Goal: Transaction & Acquisition: Purchase product/service

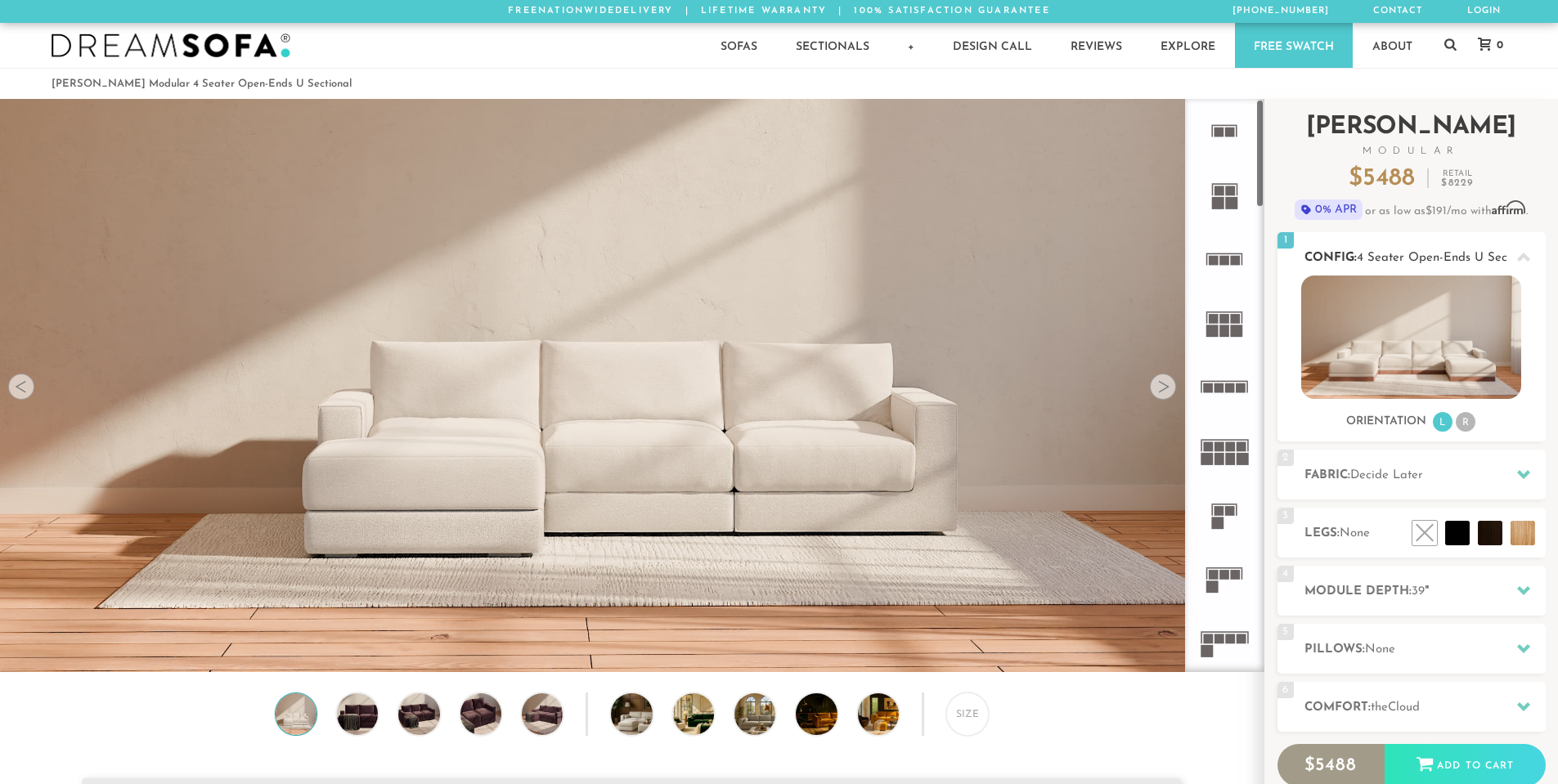
click at [1450, 361] on img at bounding box center [1412, 337] width 220 height 124
click at [1468, 426] on li "R" at bounding box center [1466, 422] width 20 height 20
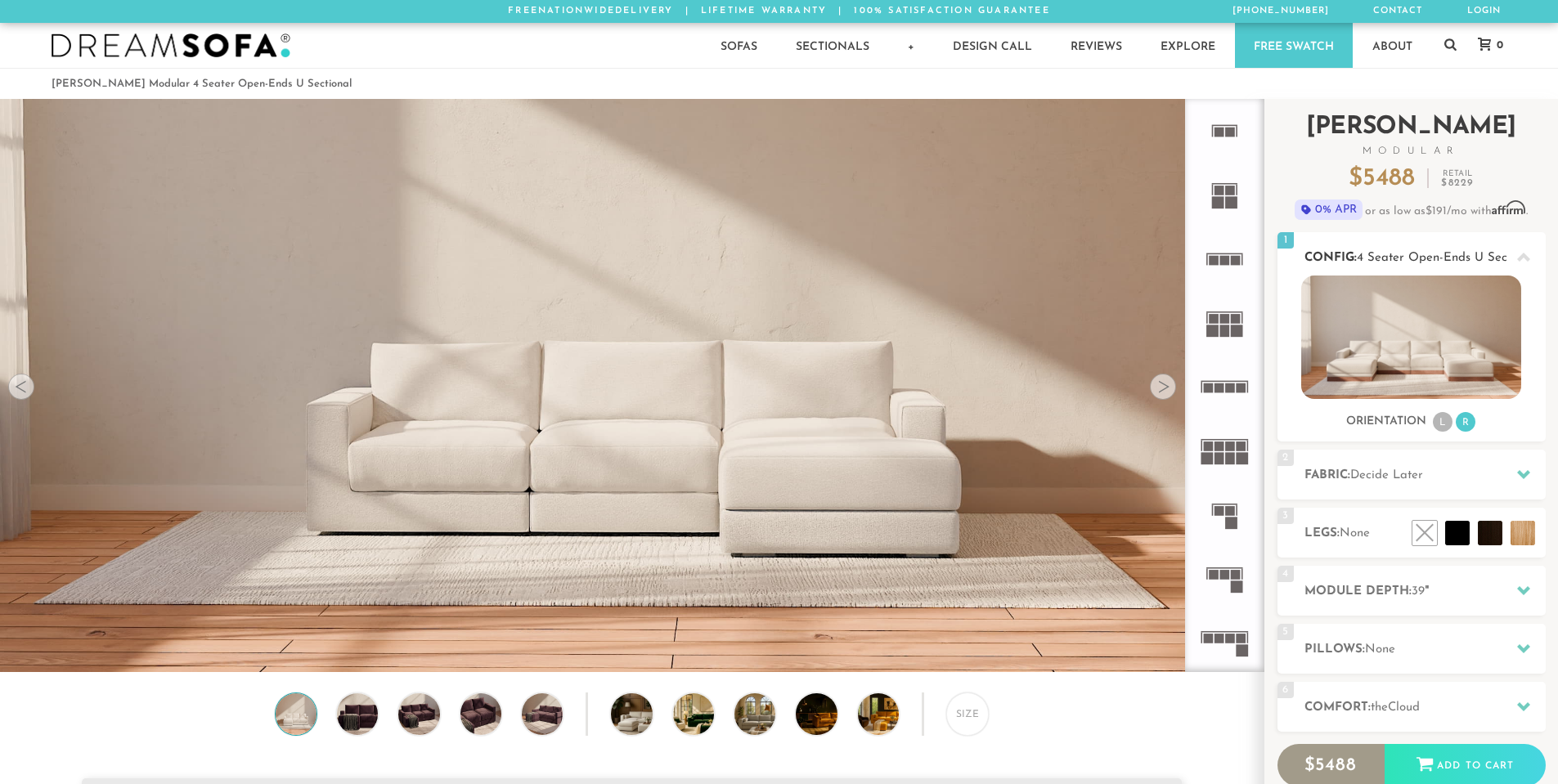
click at [1444, 428] on li "L" at bounding box center [1443, 422] width 20 height 20
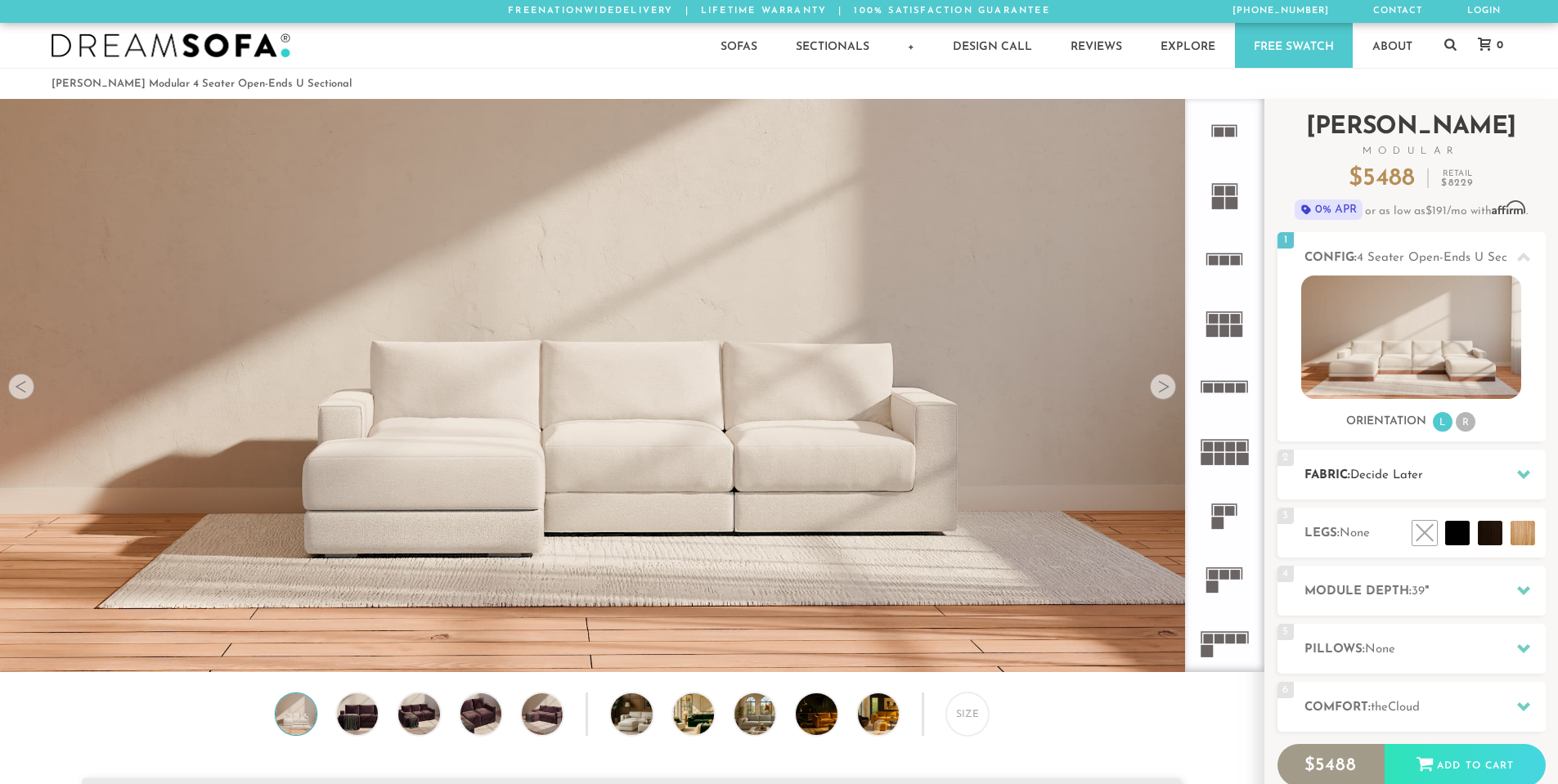
click at [1447, 466] on h2 "Fabric: Decide Later" at bounding box center [1425, 476] width 242 height 19
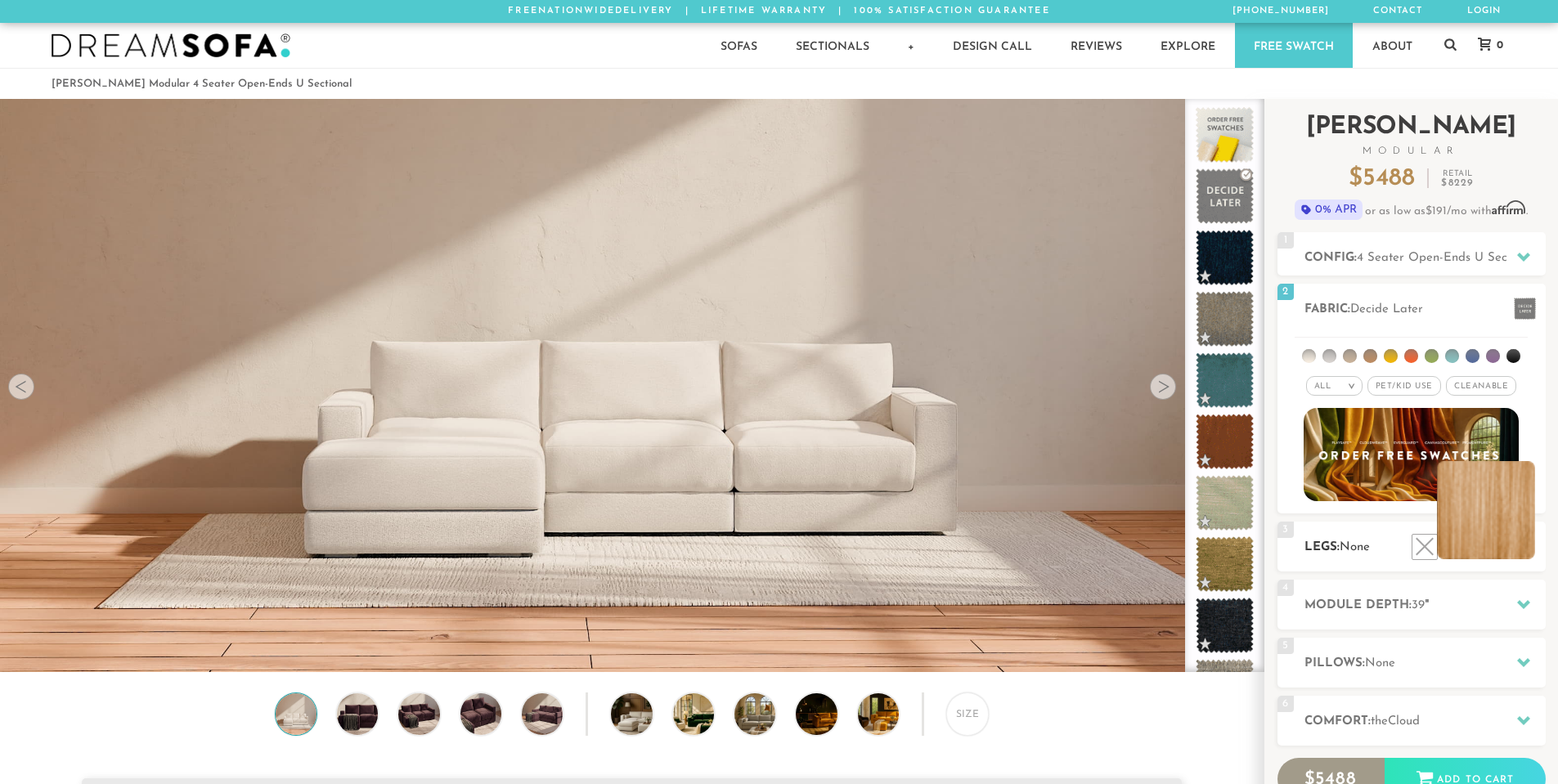
click at [1498, 547] on li at bounding box center [1486, 510] width 98 height 98
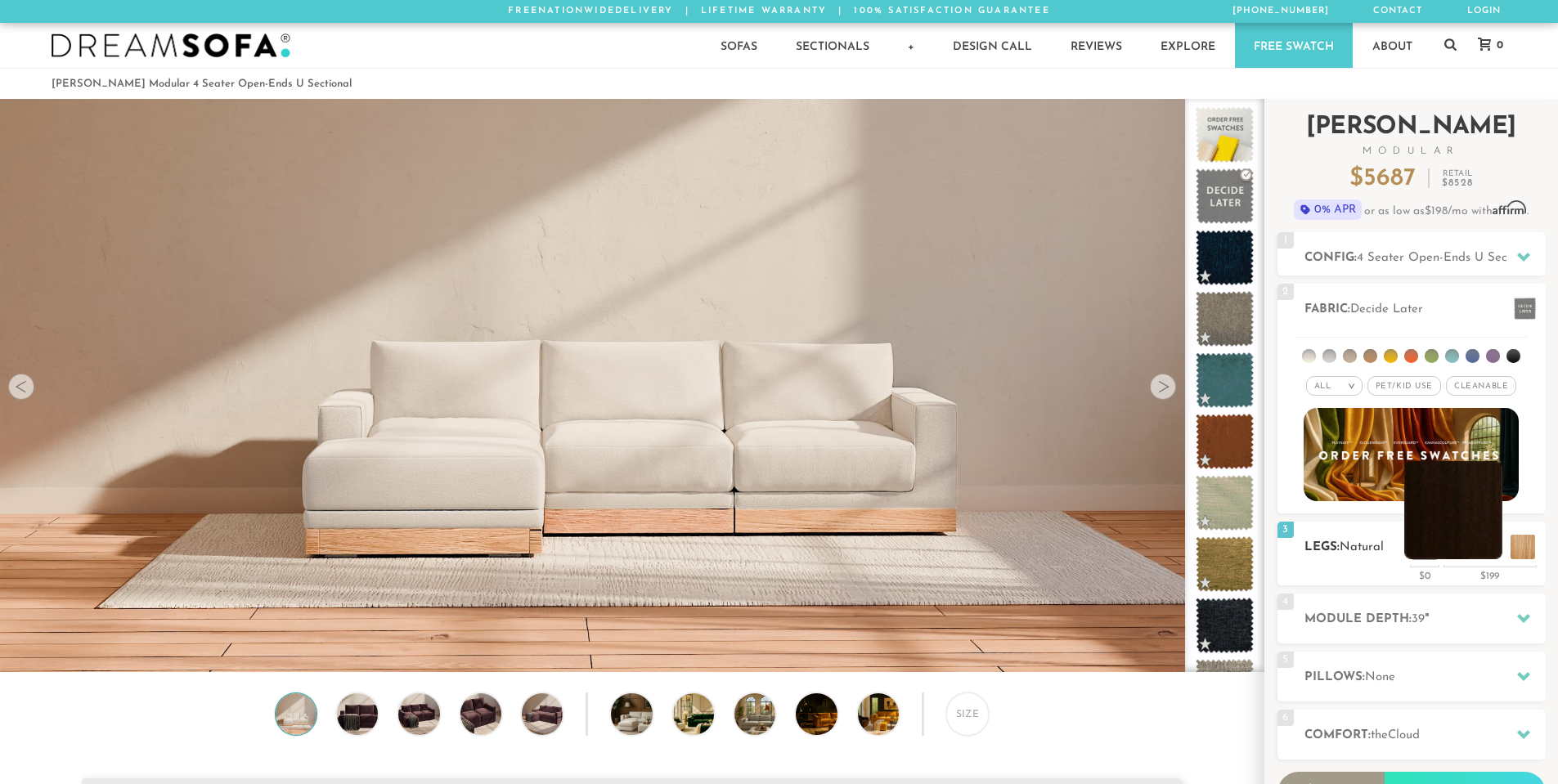
click at [1496, 547] on li at bounding box center [1453, 510] width 98 height 98
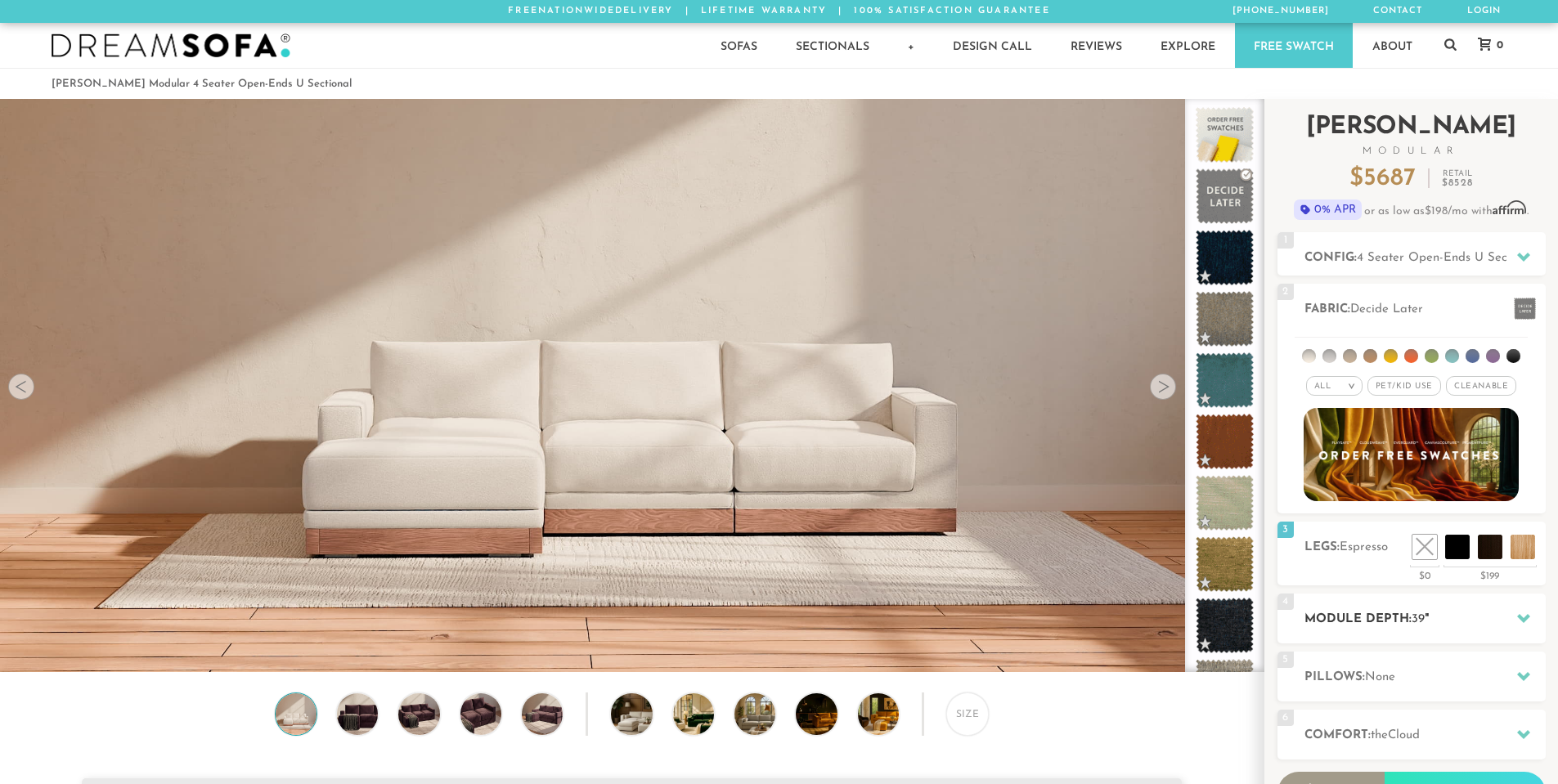
click at [1472, 614] on h2 "Module Depth: 39 "" at bounding box center [1425, 619] width 242 height 19
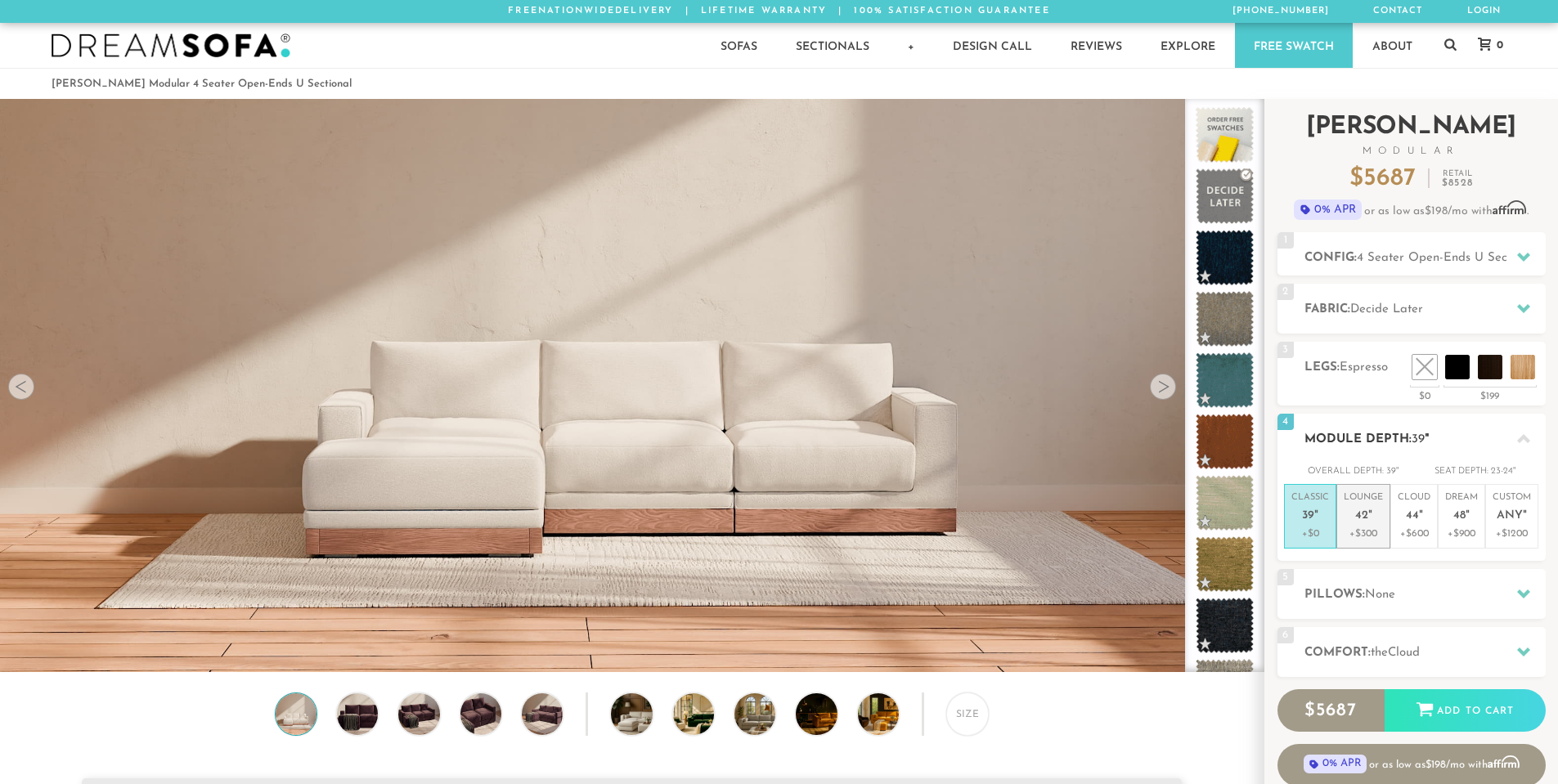
click at [1381, 531] on p "+$300" at bounding box center [1363, 534] width 39 height 15
click at [1406, 604] on h2 "Pillows: None" at bounding box center [1425, 595] width 242 height 19
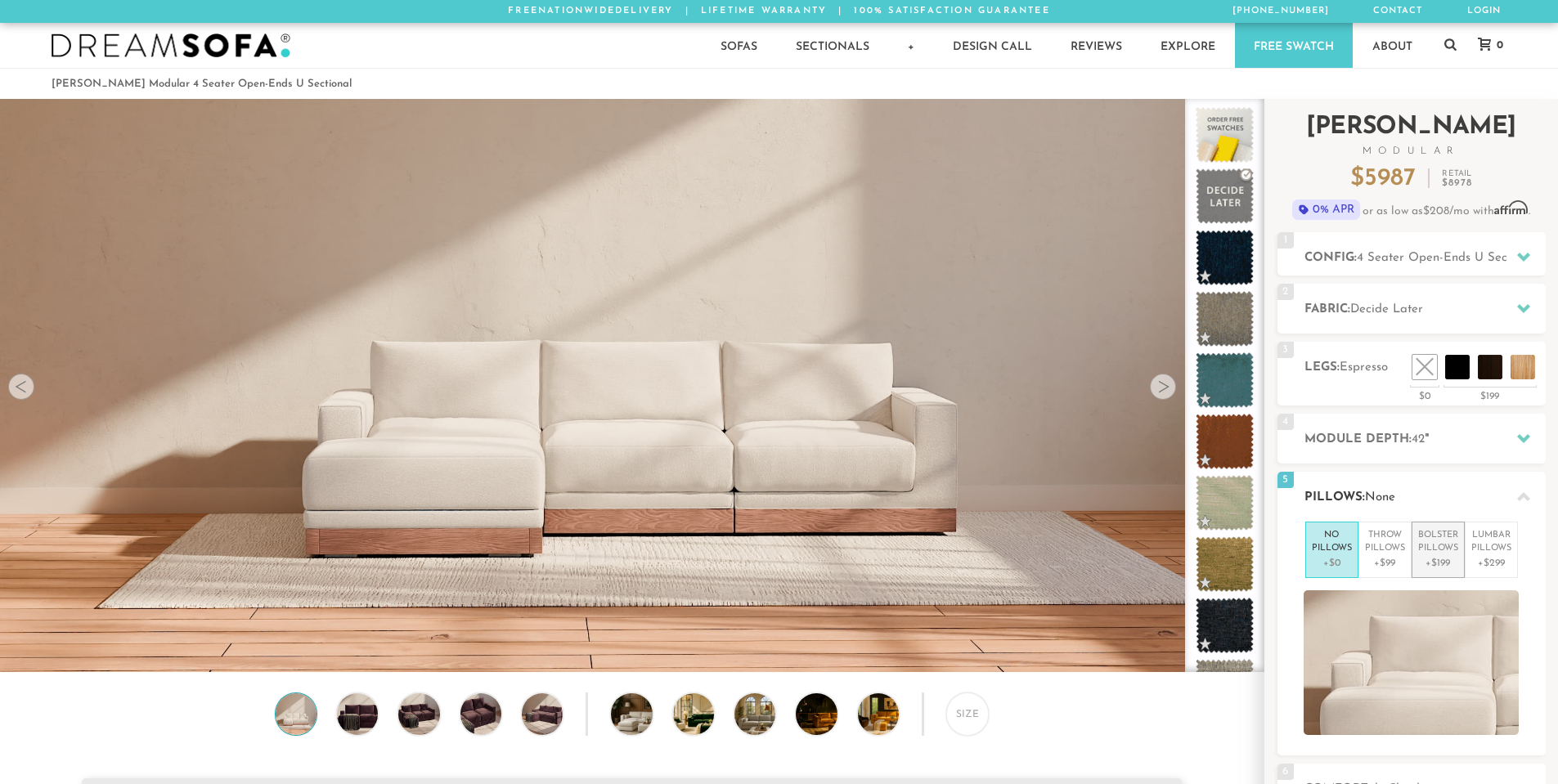
click at [1413, 567] on li "Bolster Pillows +$199" at bounding box center [1438, 550] width 53 height 56
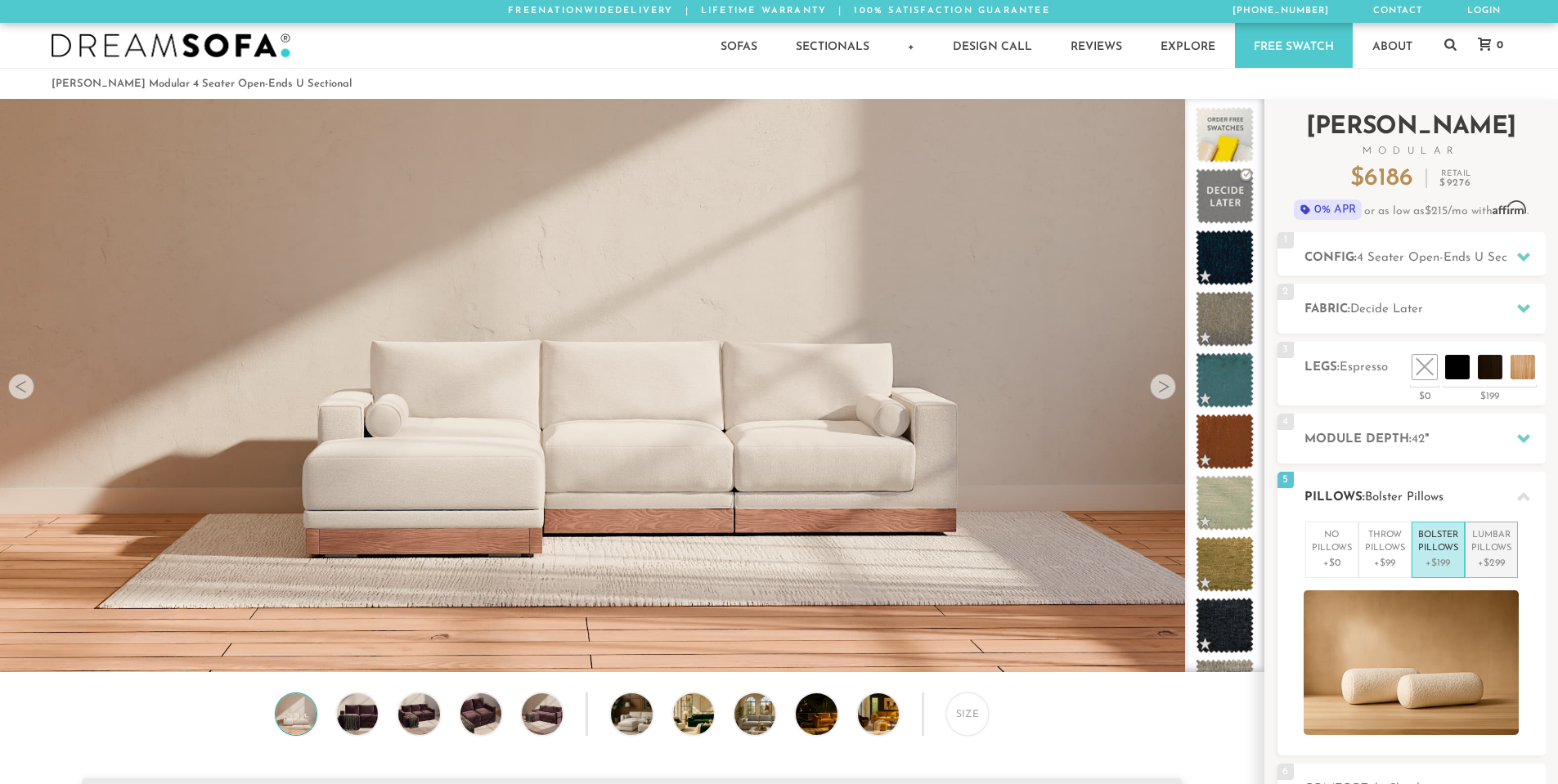
click at [1478, 561] on p "+$299" at bounding box center [1491, 563] width 40 height 15
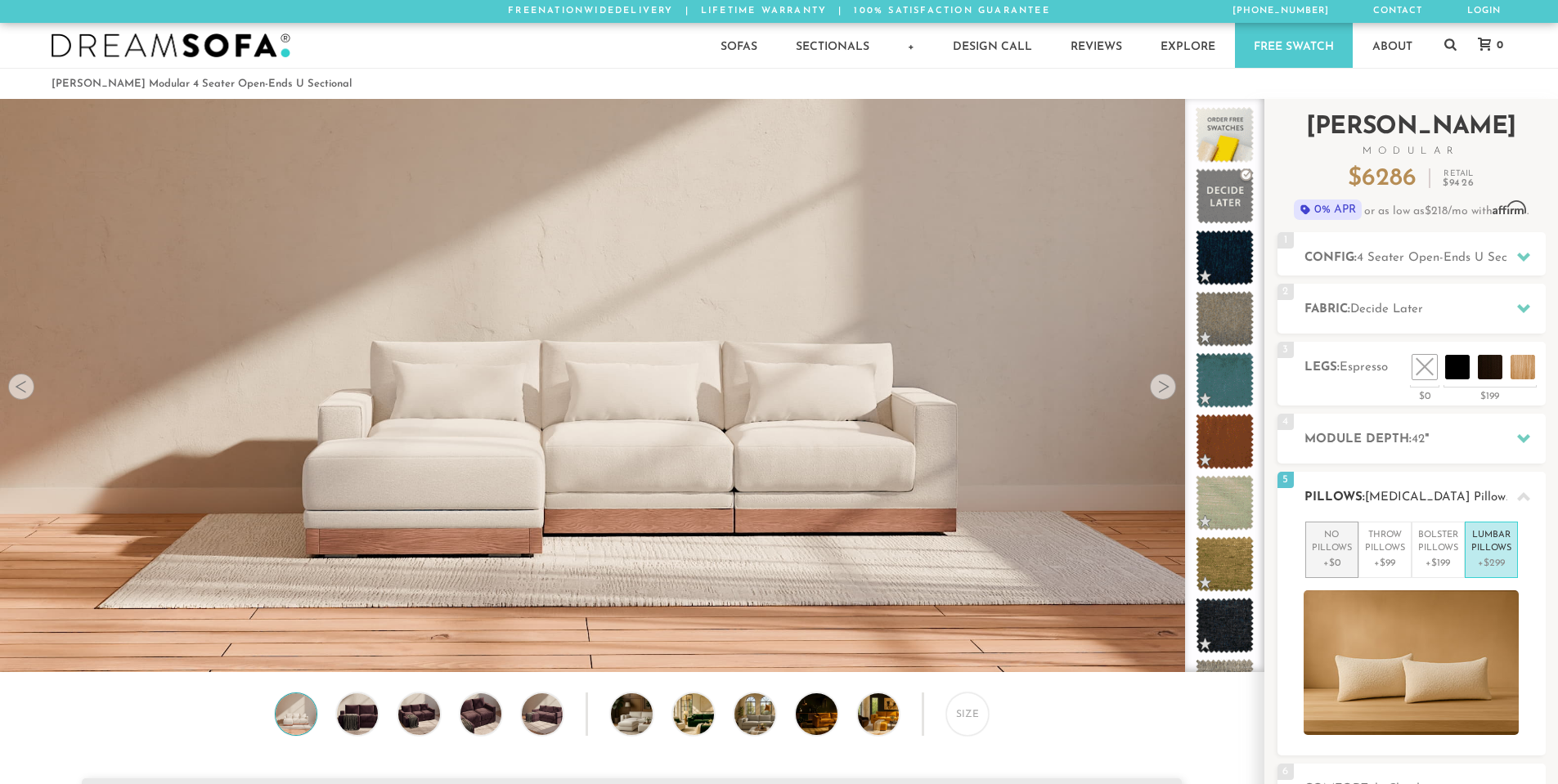
click at [1324, 552] on p "No Pillows" at bounding box center [1332, 543] width 40 height 27
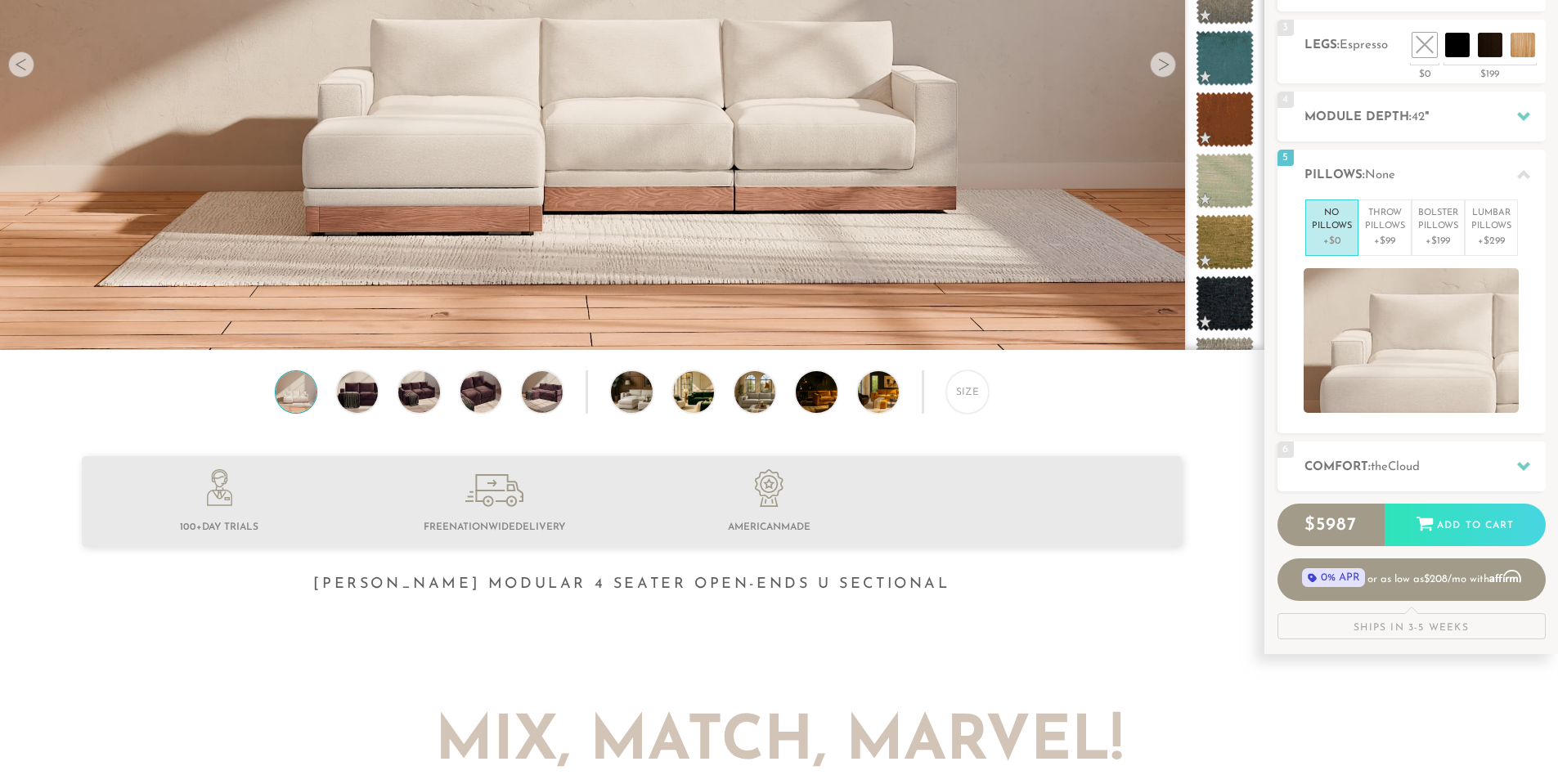
scroll to position [327, 0]
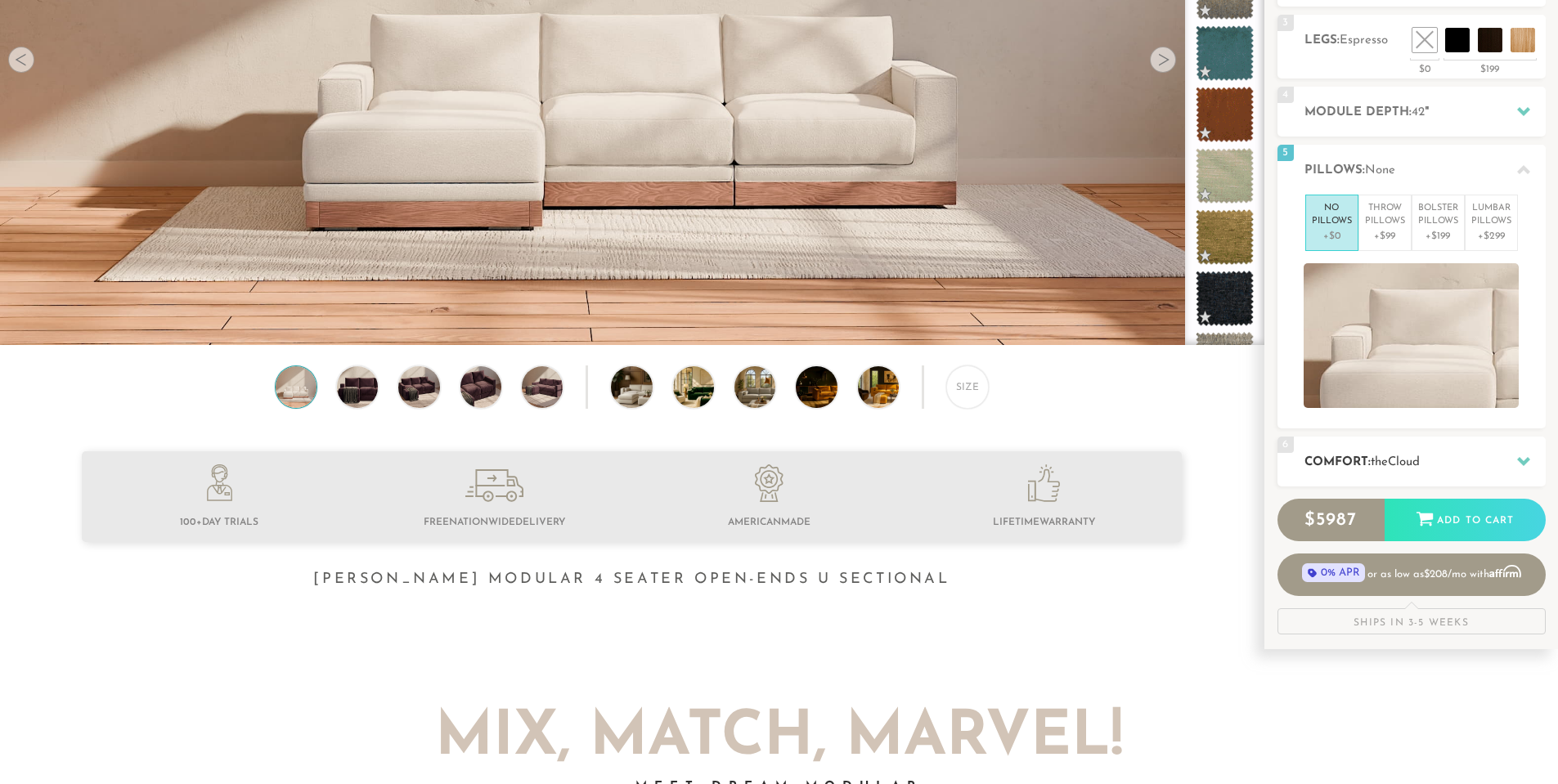
click at [1392, 475] on div "6 Comfort: the Cloud soft" at bounding box center [1412, 461] width 268 height 50
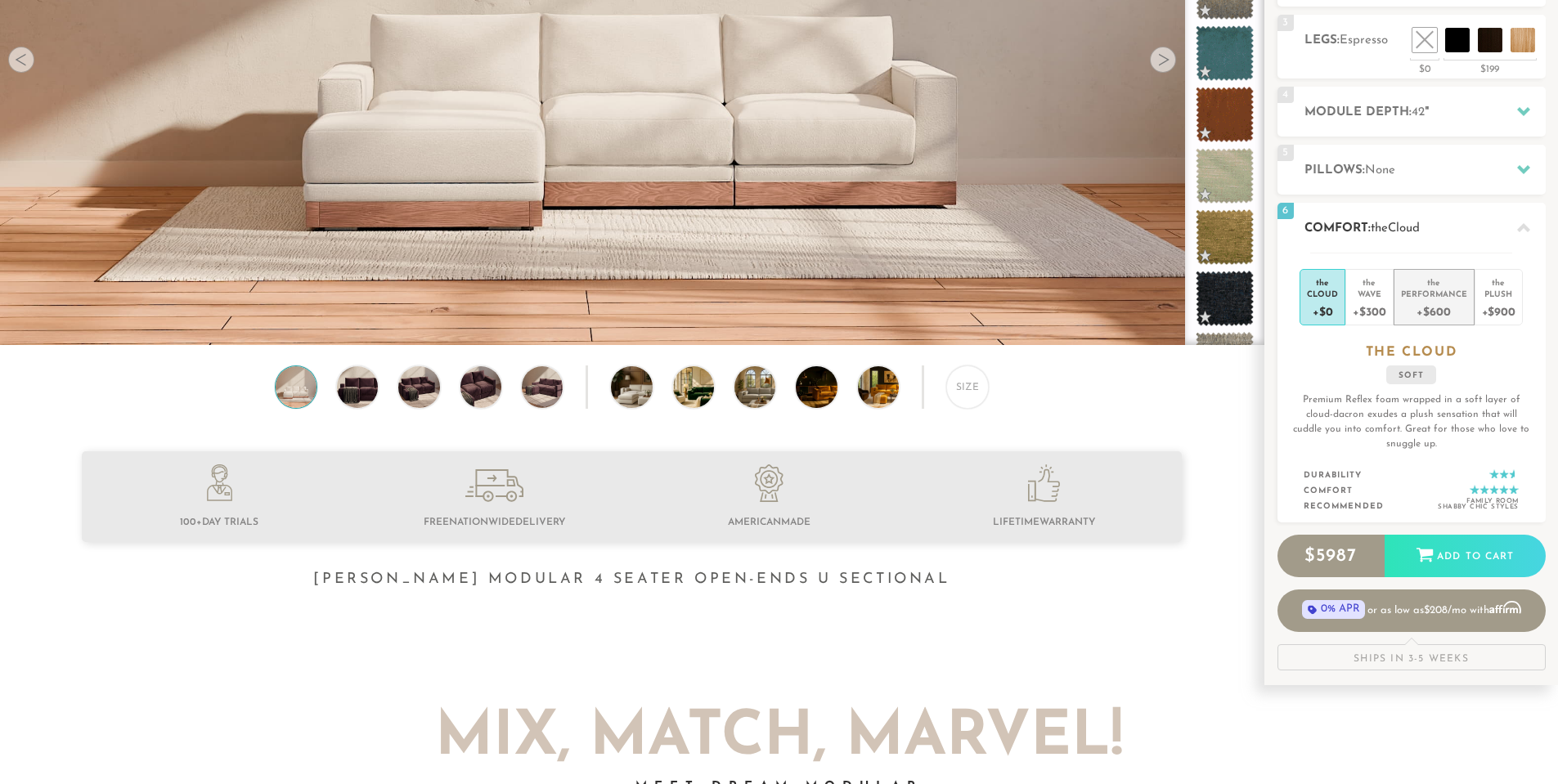
click at [1423, 299] on div "Performance" at bounding box center [1434, 293] width 67 height 11
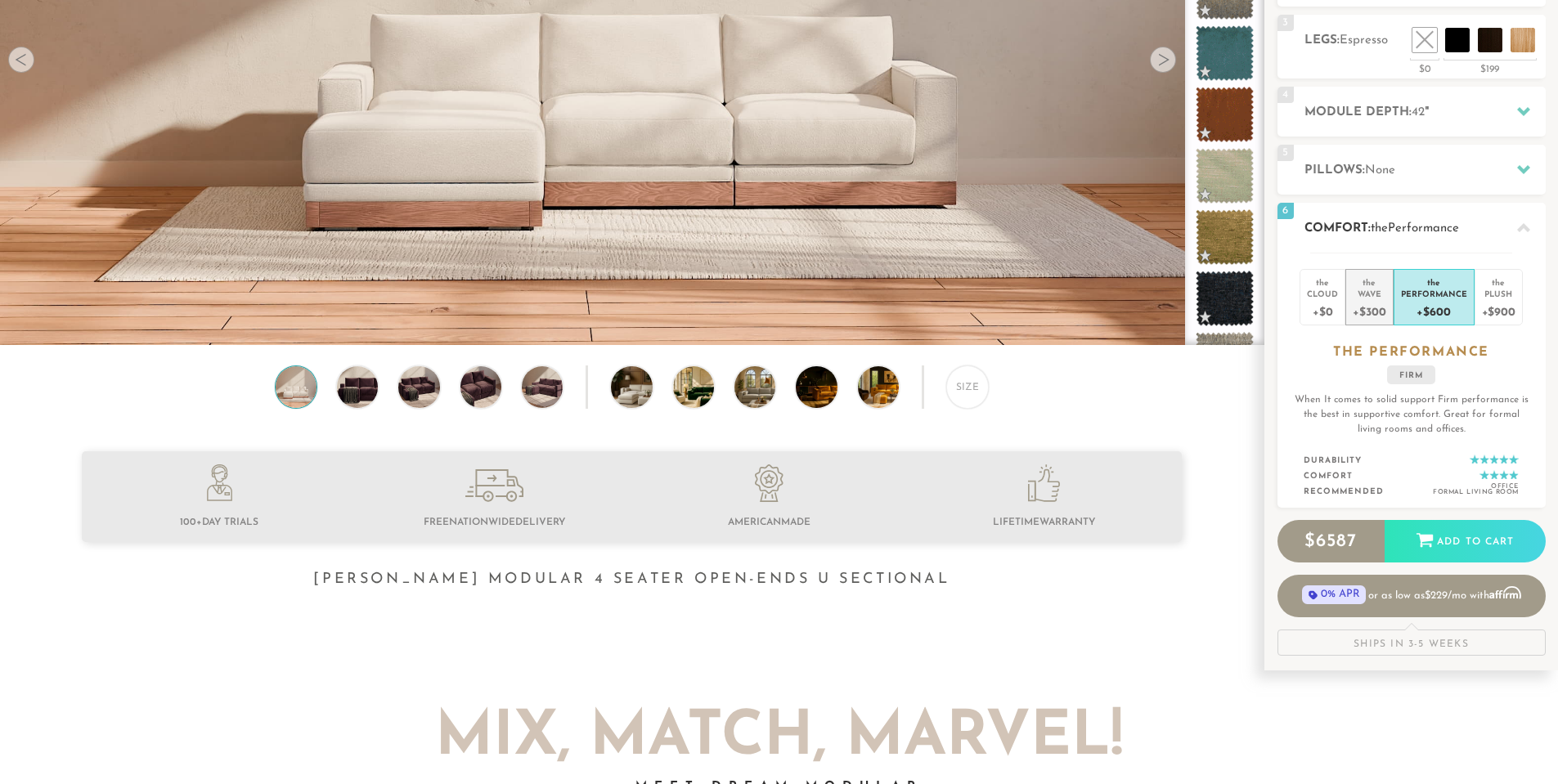
click at [1372, 298] on div "Wave" at bounding box center [1369, 293] width 32 height 11
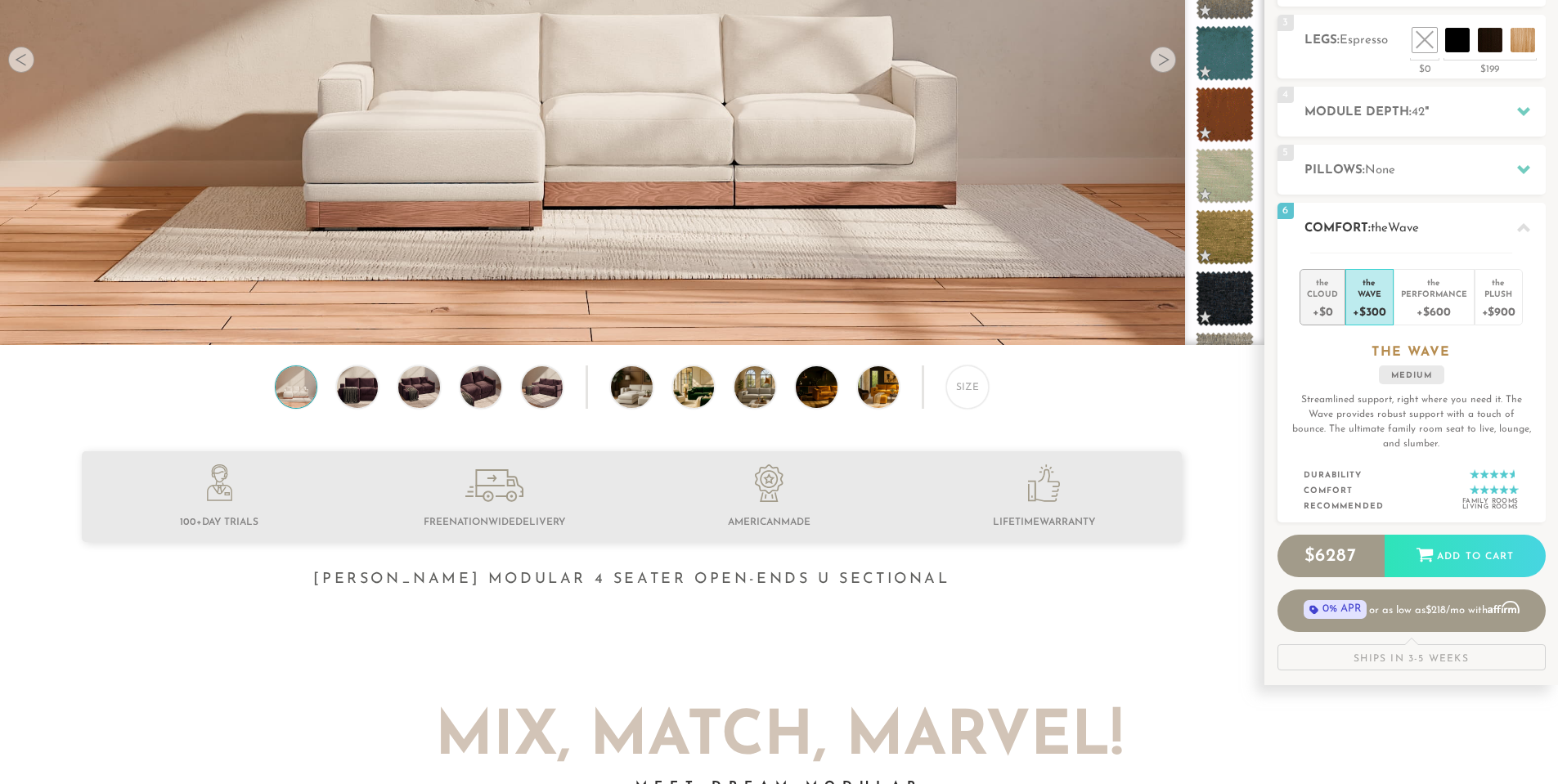
click at [1326, 303] on div "+$0" at bounding box center [1322, 312] width 31 height 24
click at [1379, 304] on div "+$300" at bounding box center [1369, 312] width 32 height 24
click at [1496, 322] on div "+$900" at bounding box center [1498, 312] width 33 height 24
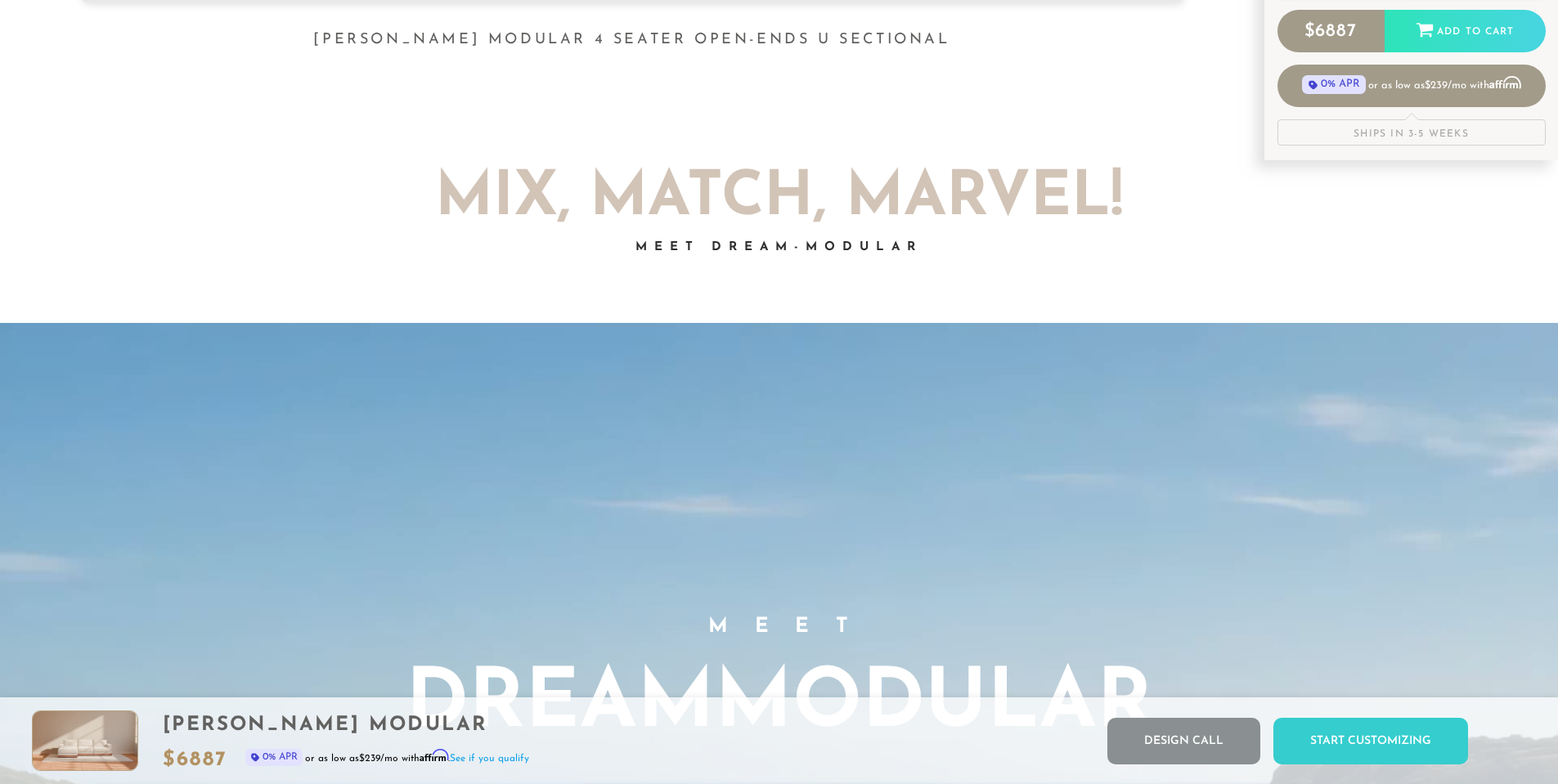
scroll to position [0, 0]
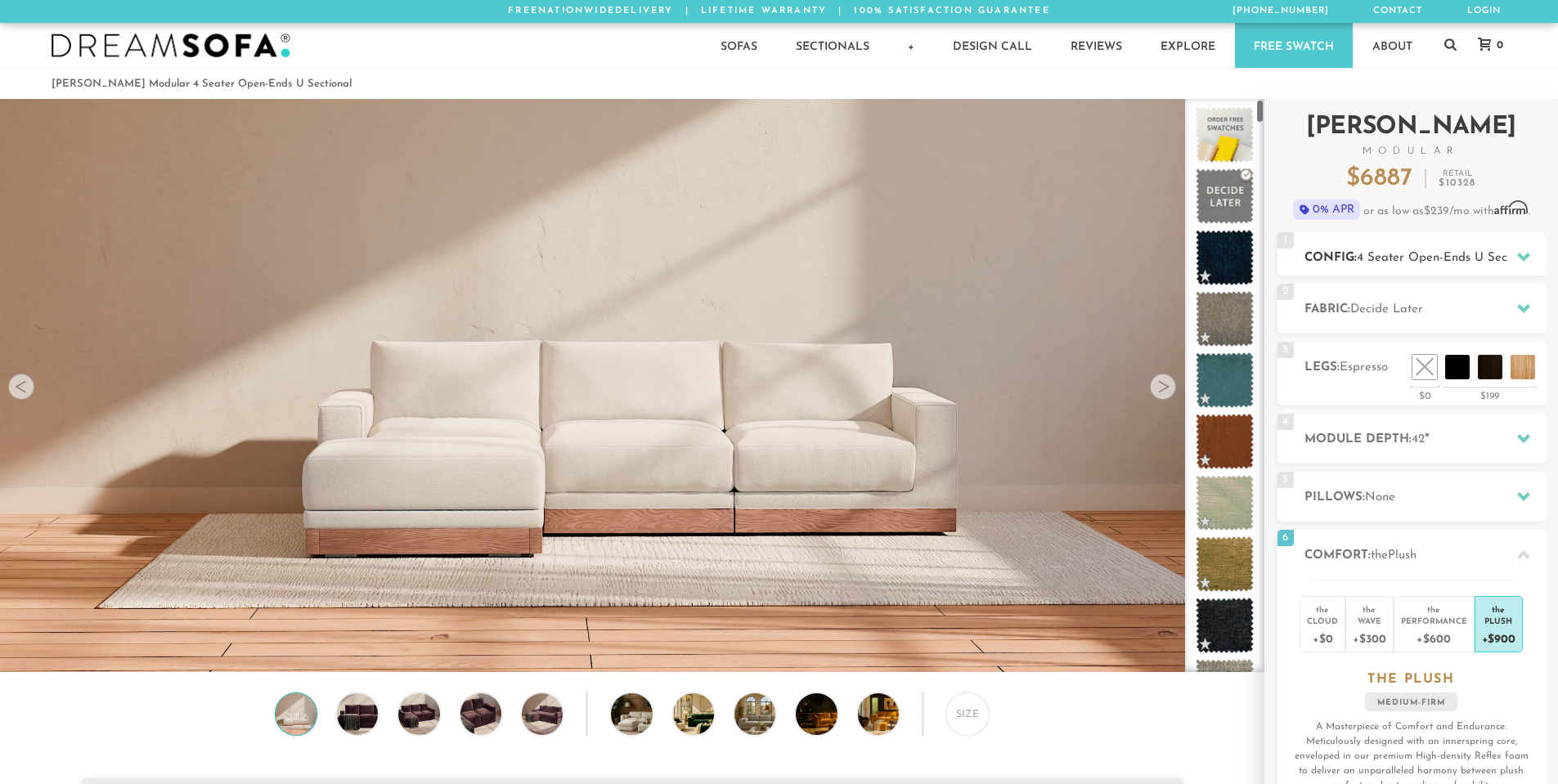
click at [1354, 264] on h2 "Config: 4 Seater Open-Ends U Sectional" at bounding box center [1425, 258] width 242 height 19
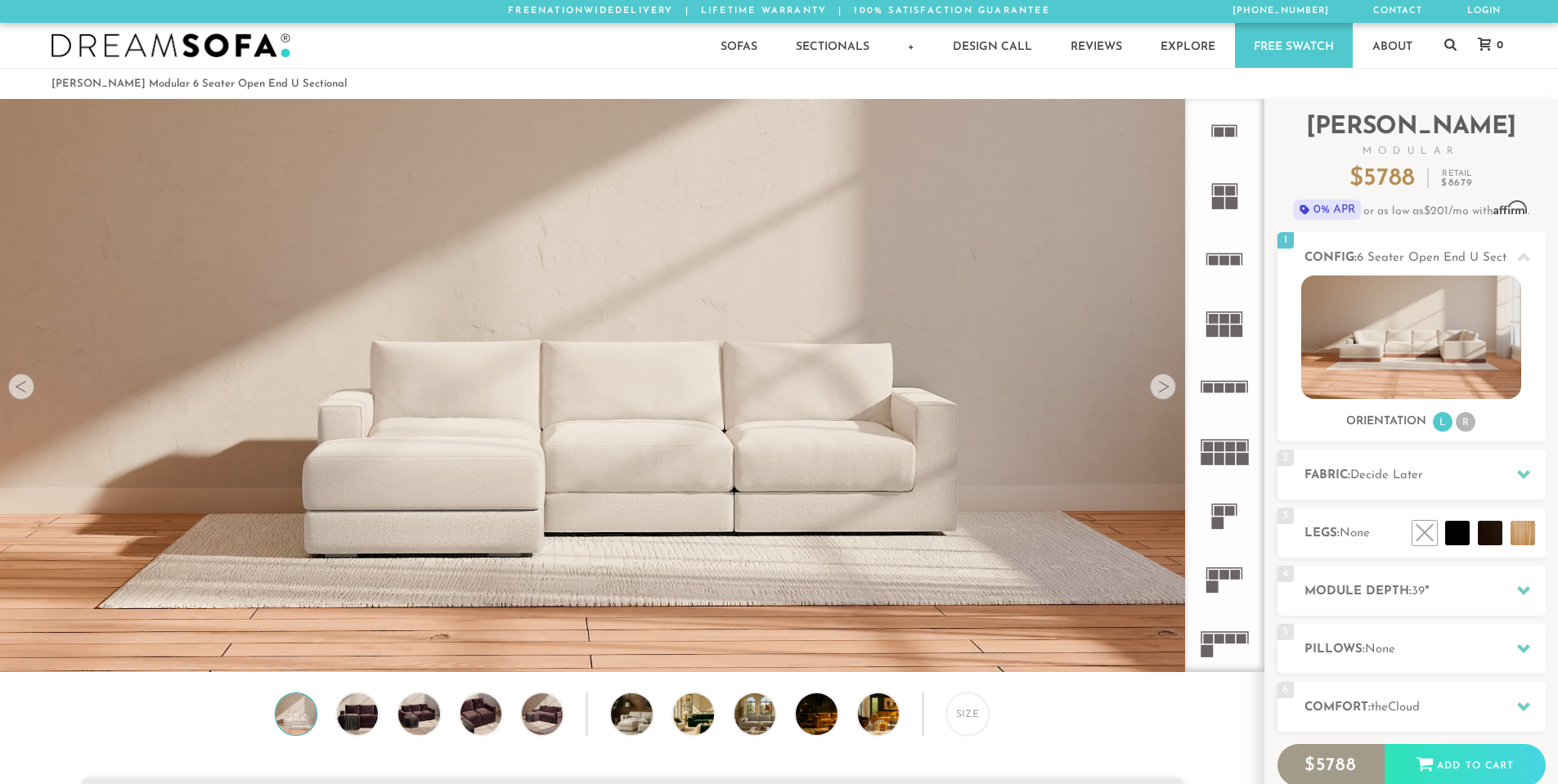
scroll to position [19152, 1546]
click at [1392, 361] on img at bounding box center [1412, 337] width 220 height 124
click at [1467, 418] on li "R" at bounding box center [1466, 422] width 20 height 20
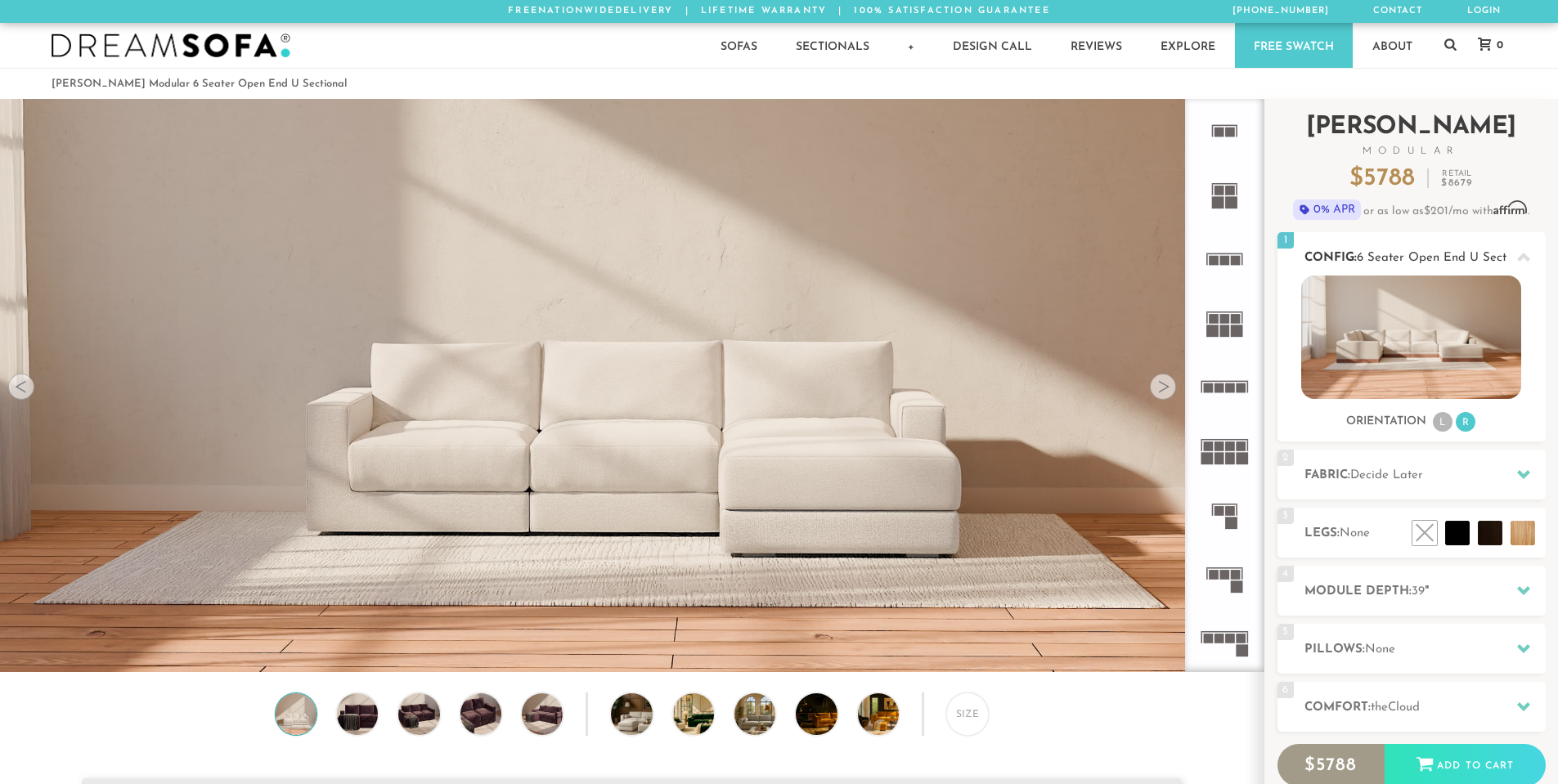
click at [1443, 423] on li "L" at bounding box center [1443, 422] width 20 height 20
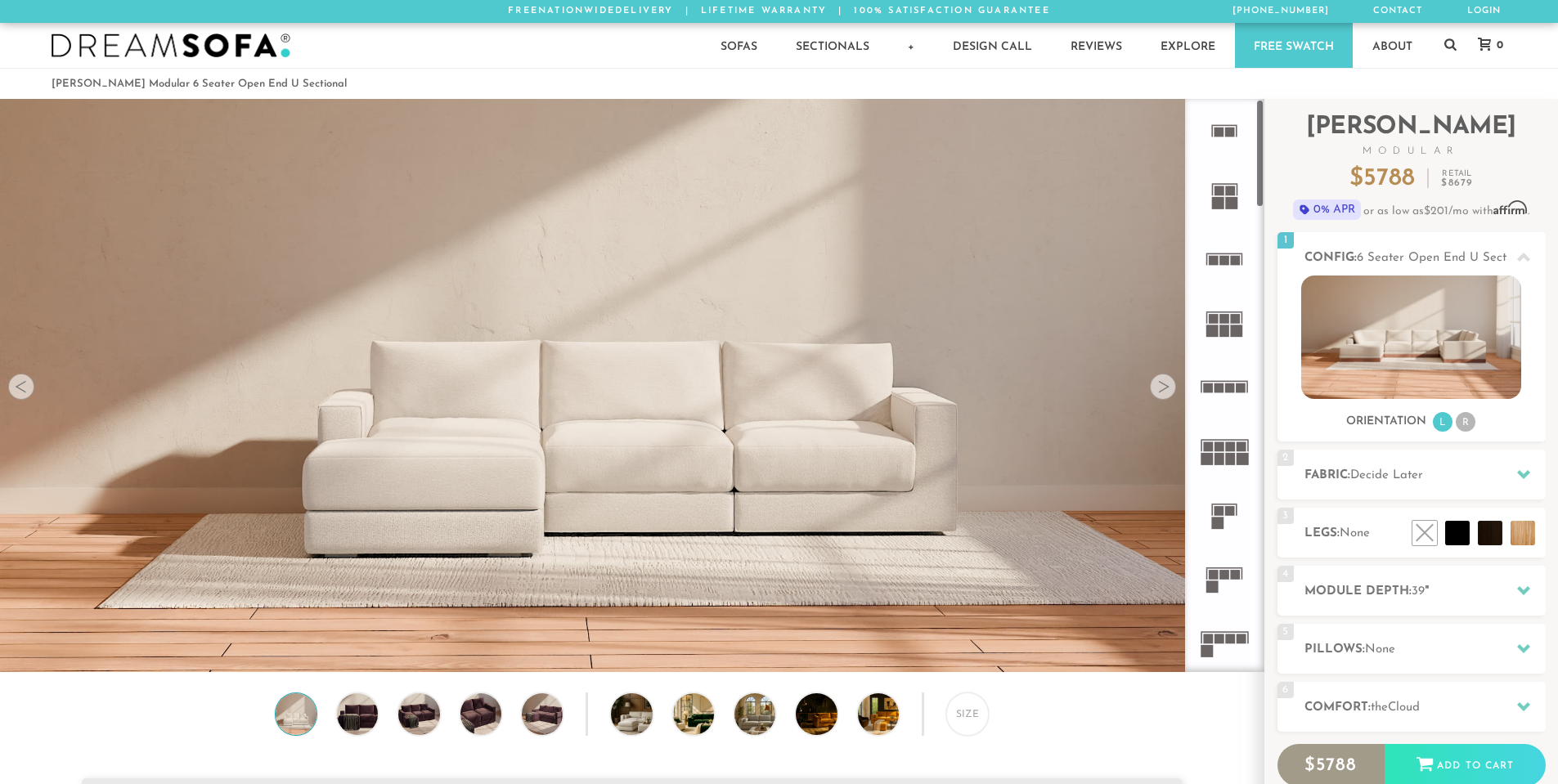
click at [1158, 389] on div at bounding box center [1163, 387] width 26 height 26
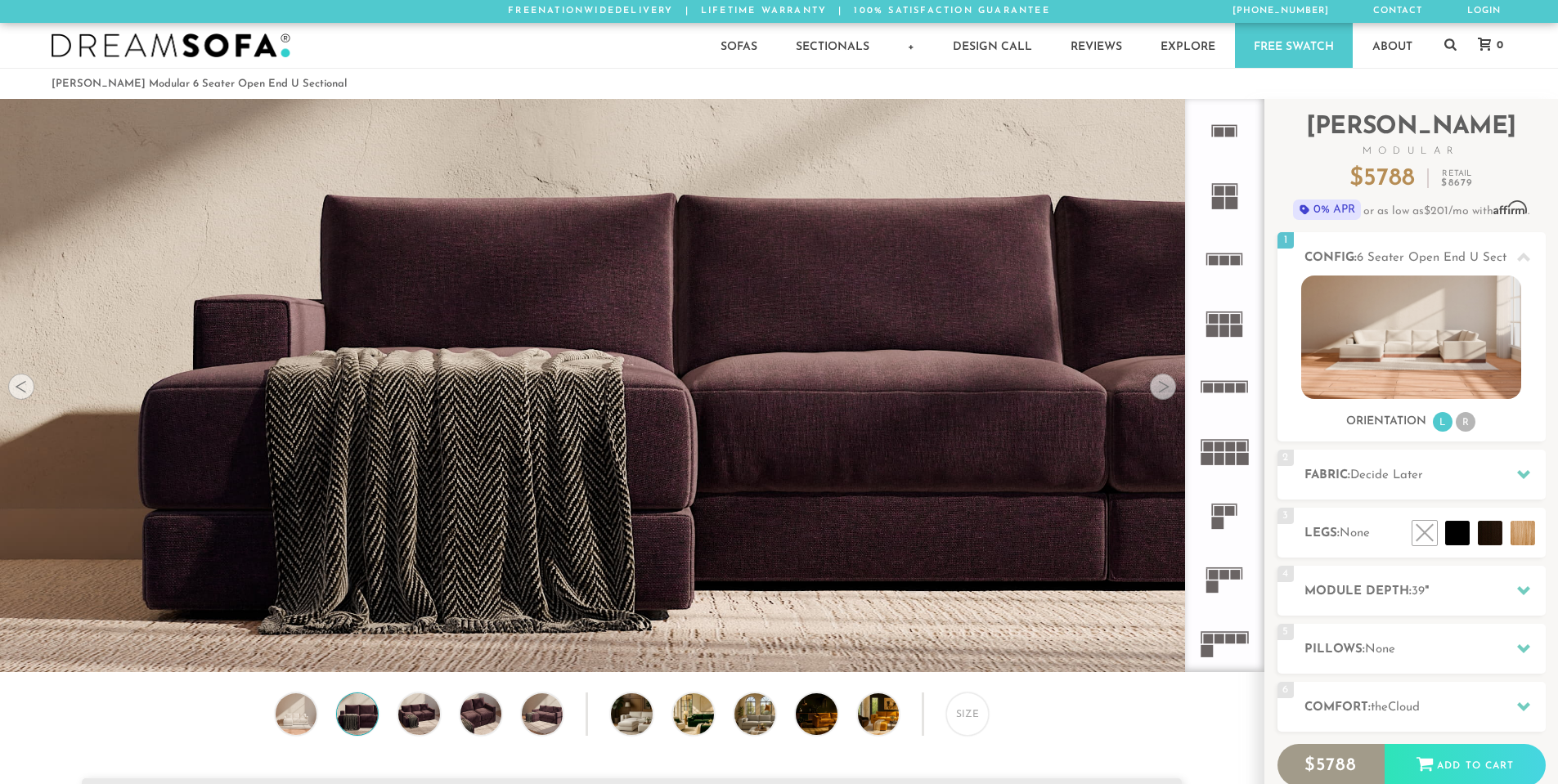
click at [1158, 388] on div at bounding box center [1163, 387] width 26 height 26
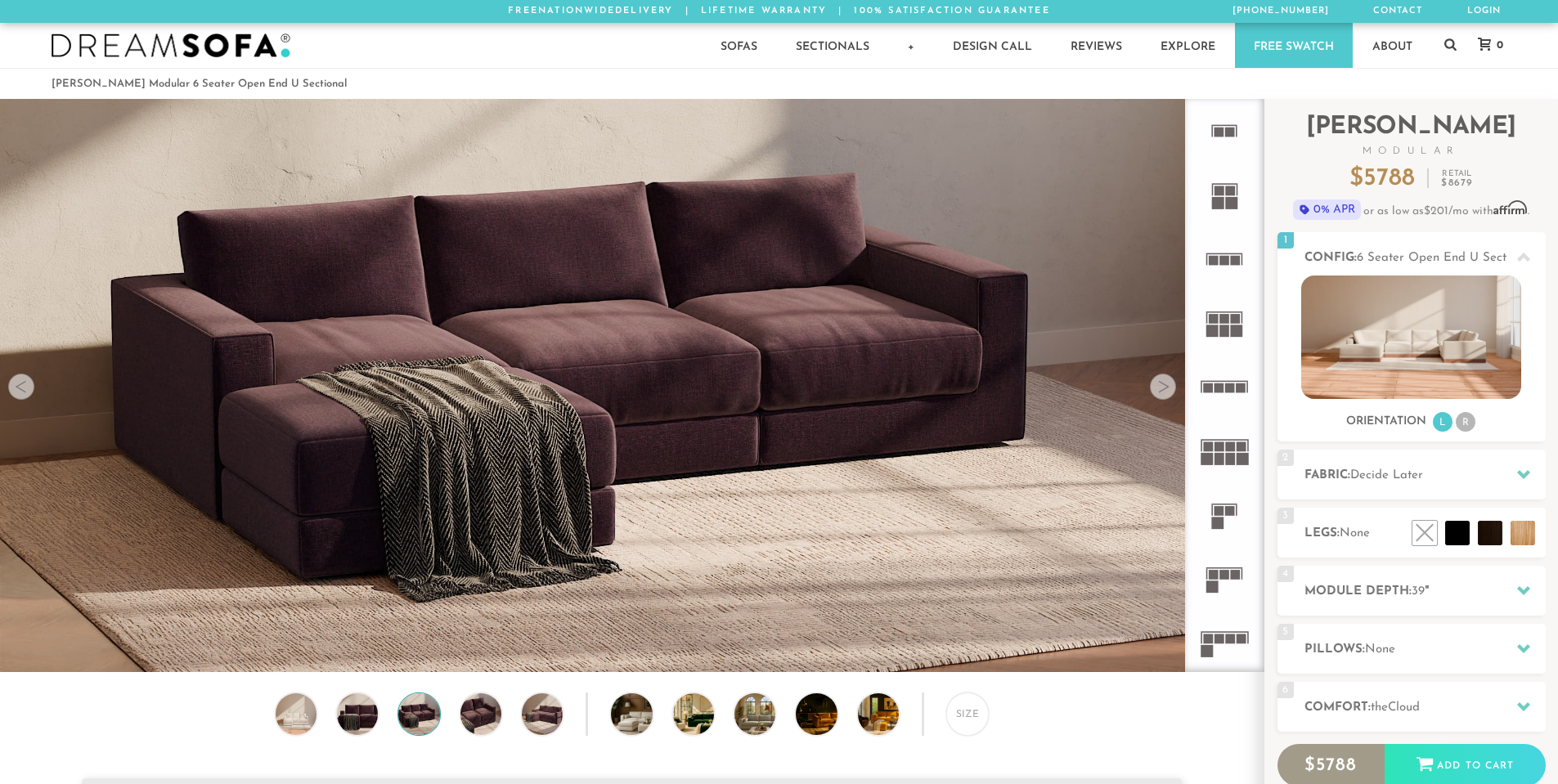
click at [1158, 388] on div at bounding box center [1163, 387] width 26 height 26
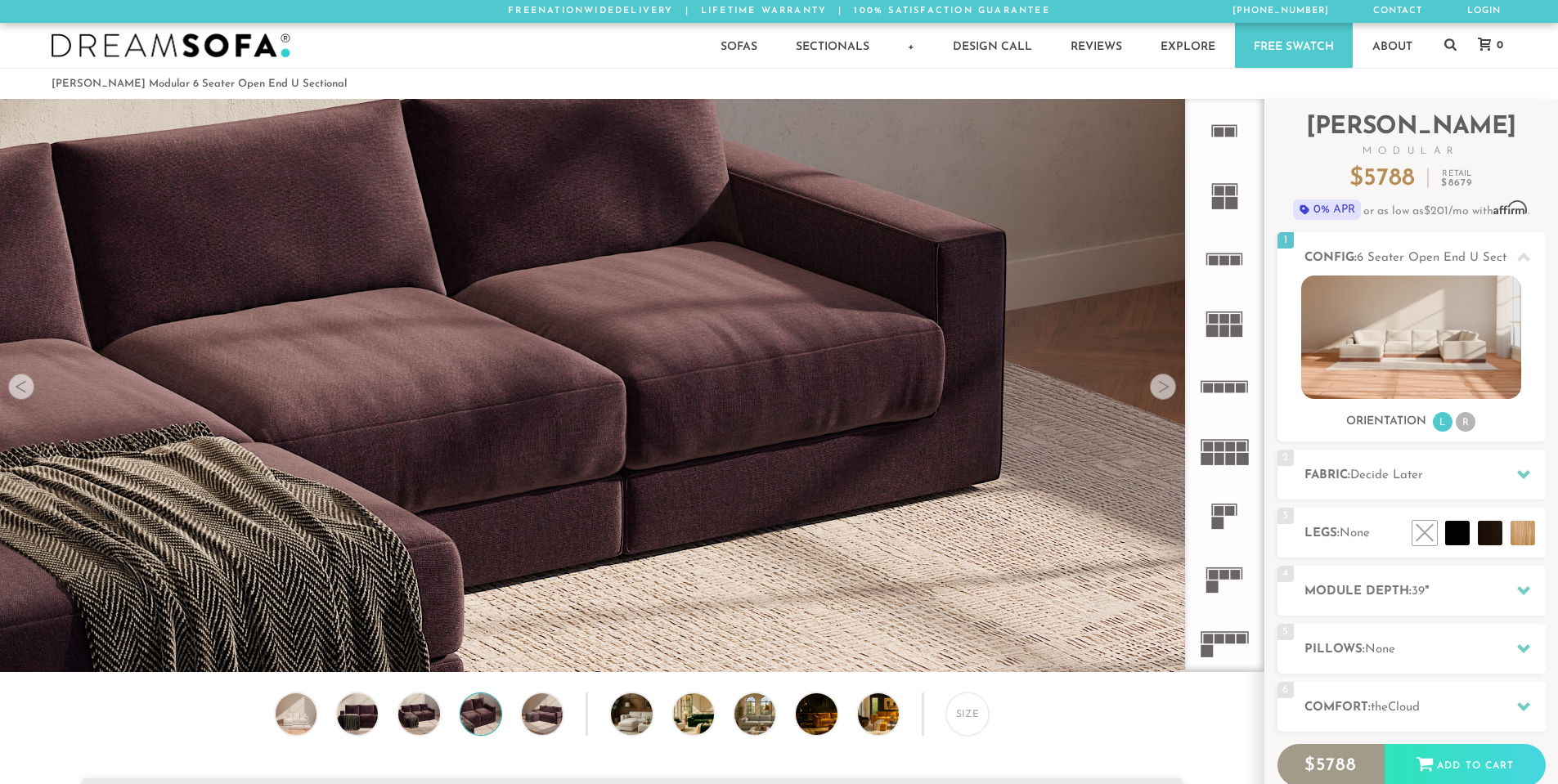
click at [1158, 388] on div at bounding box center [1163, 387] width 26 height 26
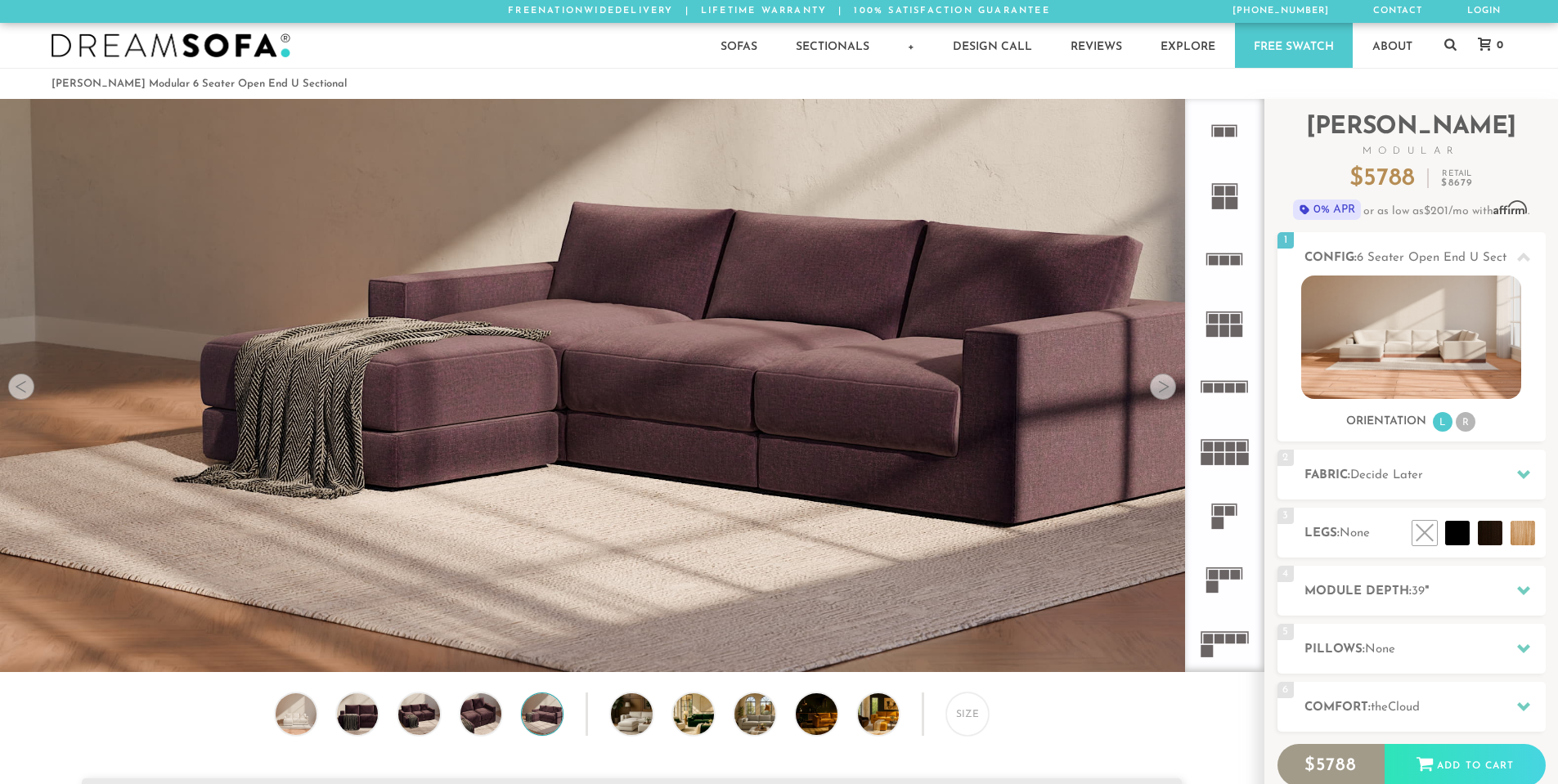
click at [1158, 388] on div at bounding box center [1163, 387] width 26 height 26
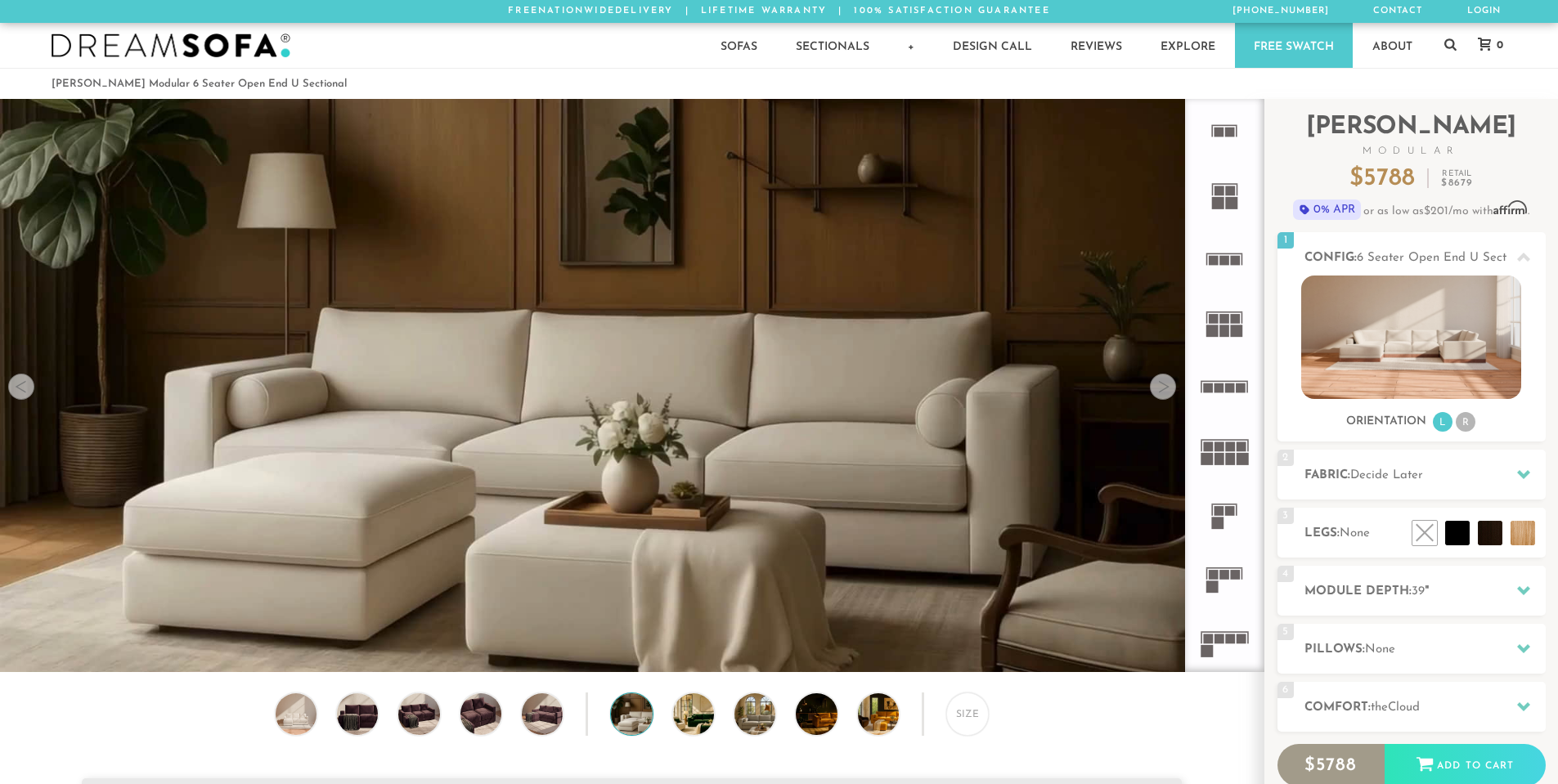
click at [1158, 388] on div at bounding box center [1163, 387] width 26 height 26
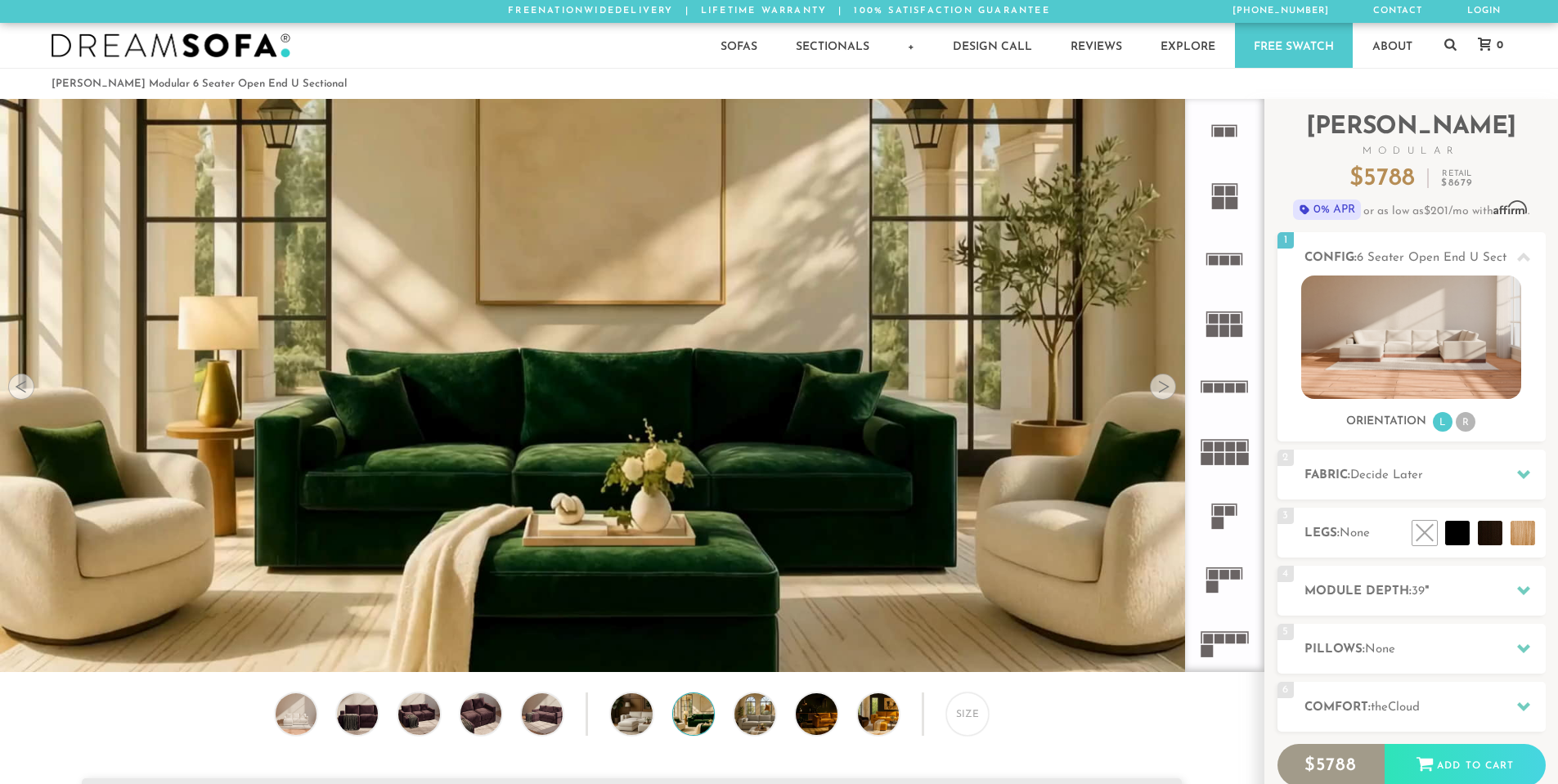
click at [1158, 388] on div at bounding box center [1163, 387] width 26 height 26
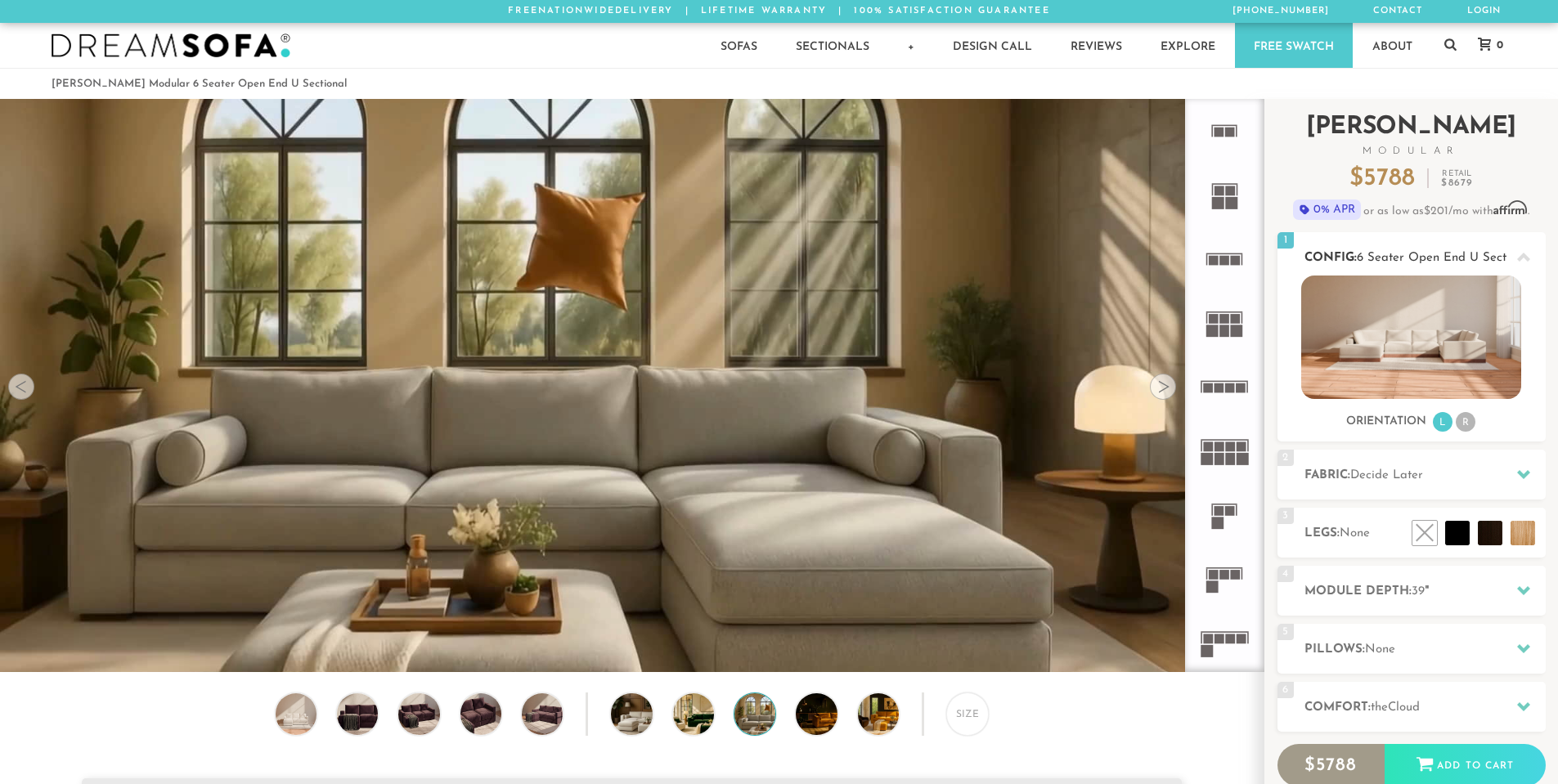
click at [1327, 260] on h2 "Config: 6 Seater Open End U Sectional" at bounding box center [1425, 258] width 242 height 19
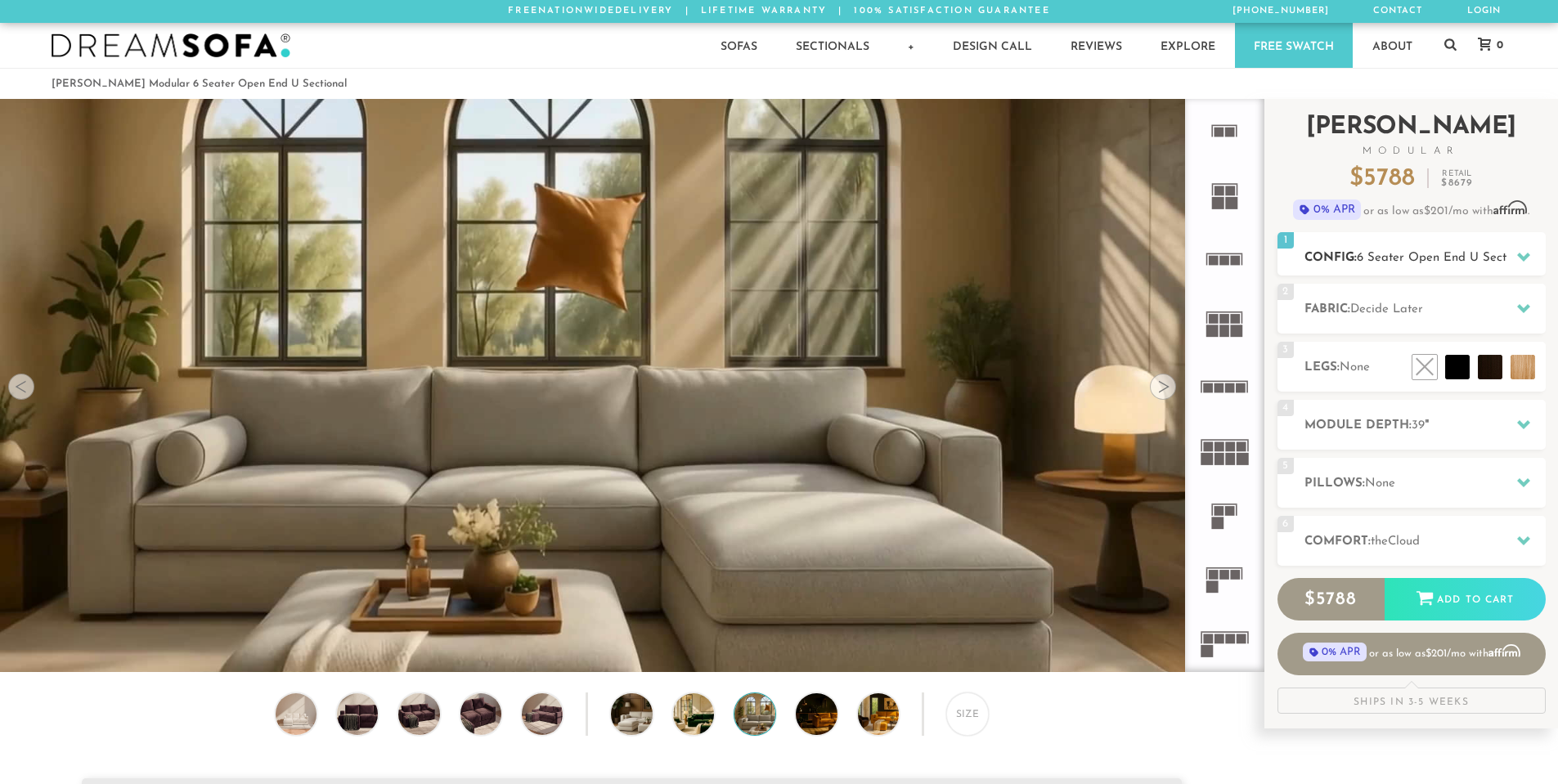
click at [1327, 260] on h2 "Config: 6 Seater Open End U Sectional" at bounding box center [1425, 258] width 242 height 19
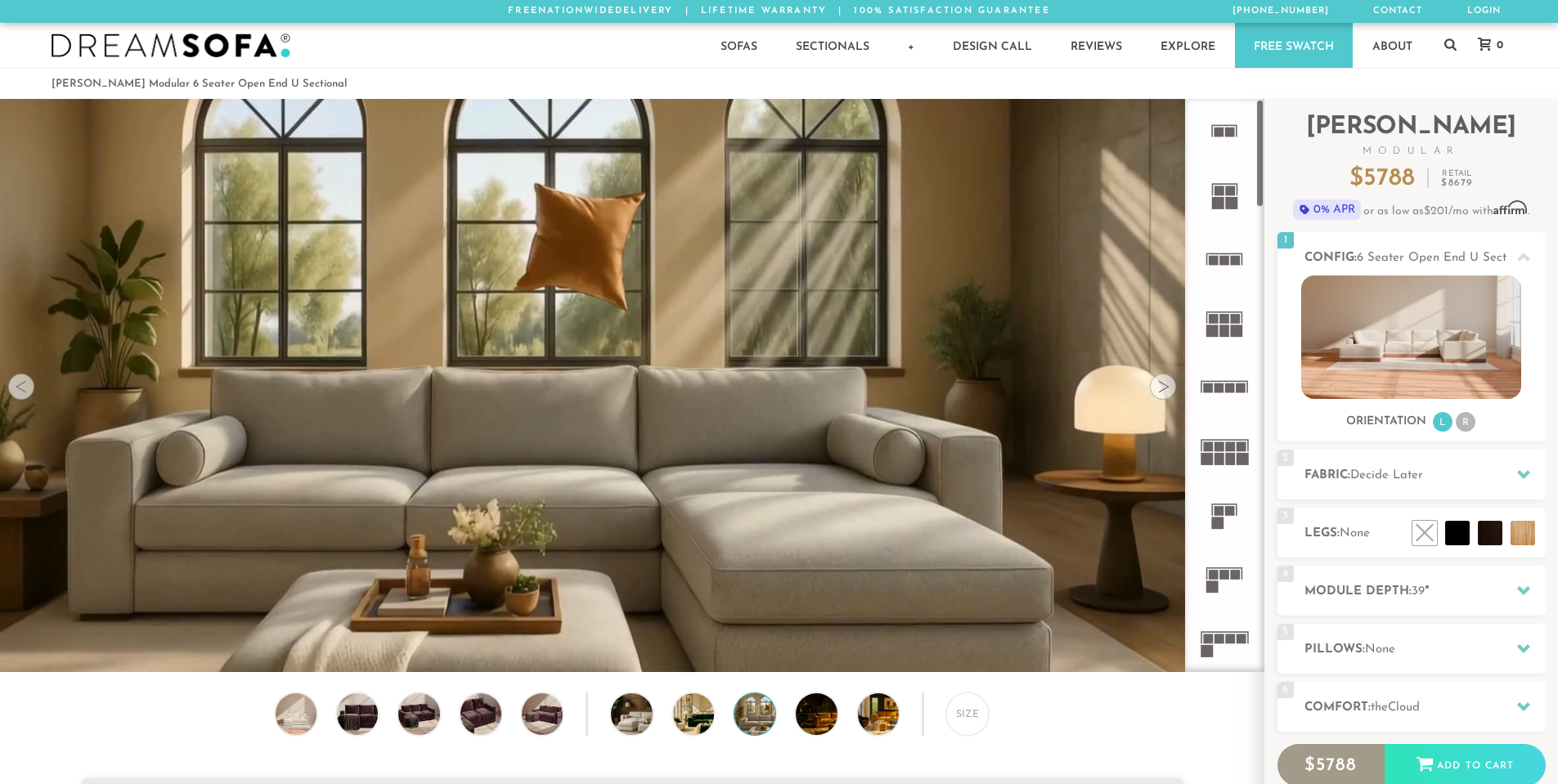
click at [1210, 199] on icon at bounding box center [1224, 195] width 64 height 64
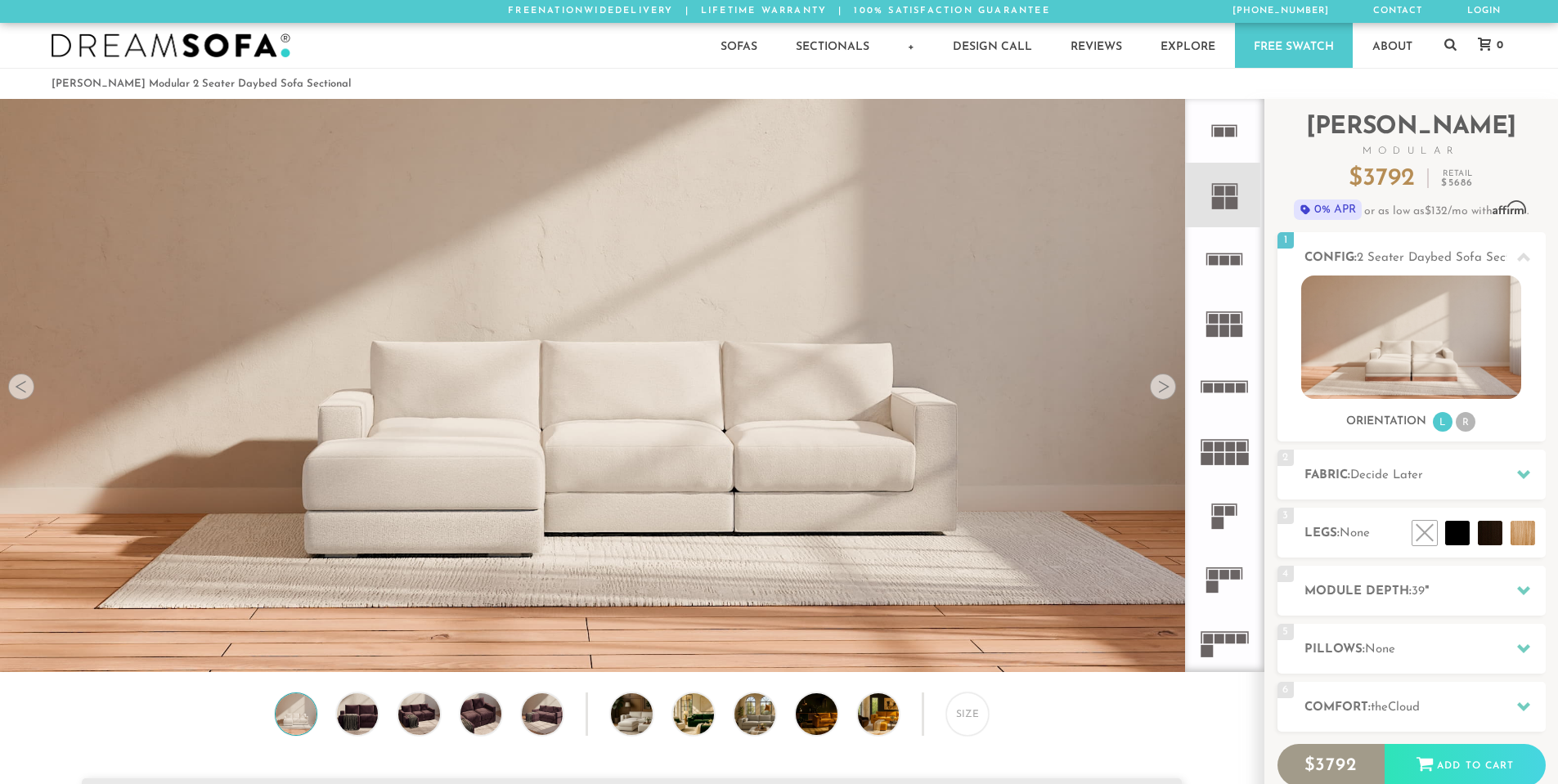
click at [1210, 262] on rect at bounding box center [1213, 260] width 9 height 9
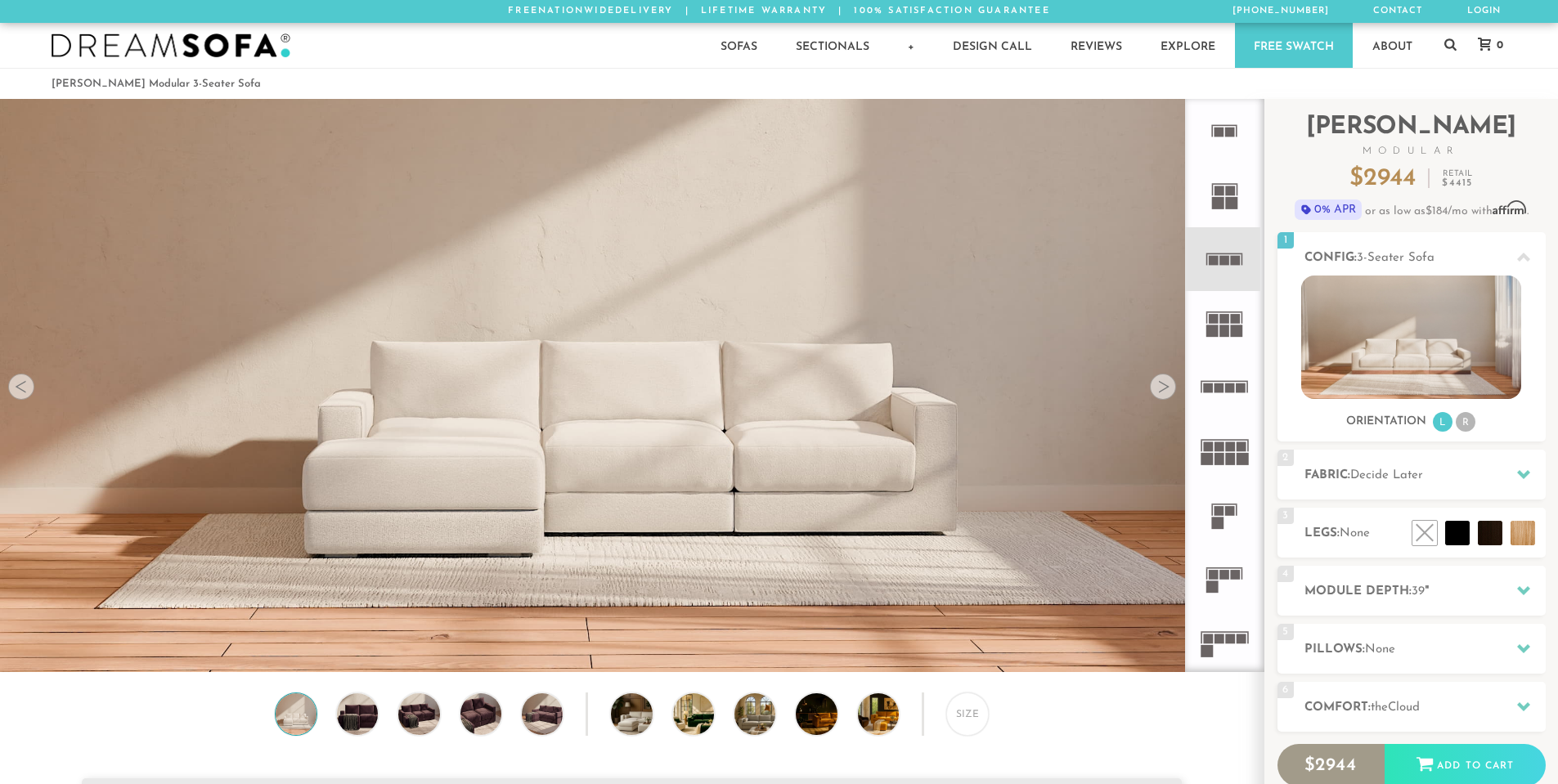
click at [1213, 327] on rect at bounding box center [1213, 331] width 12 height 12
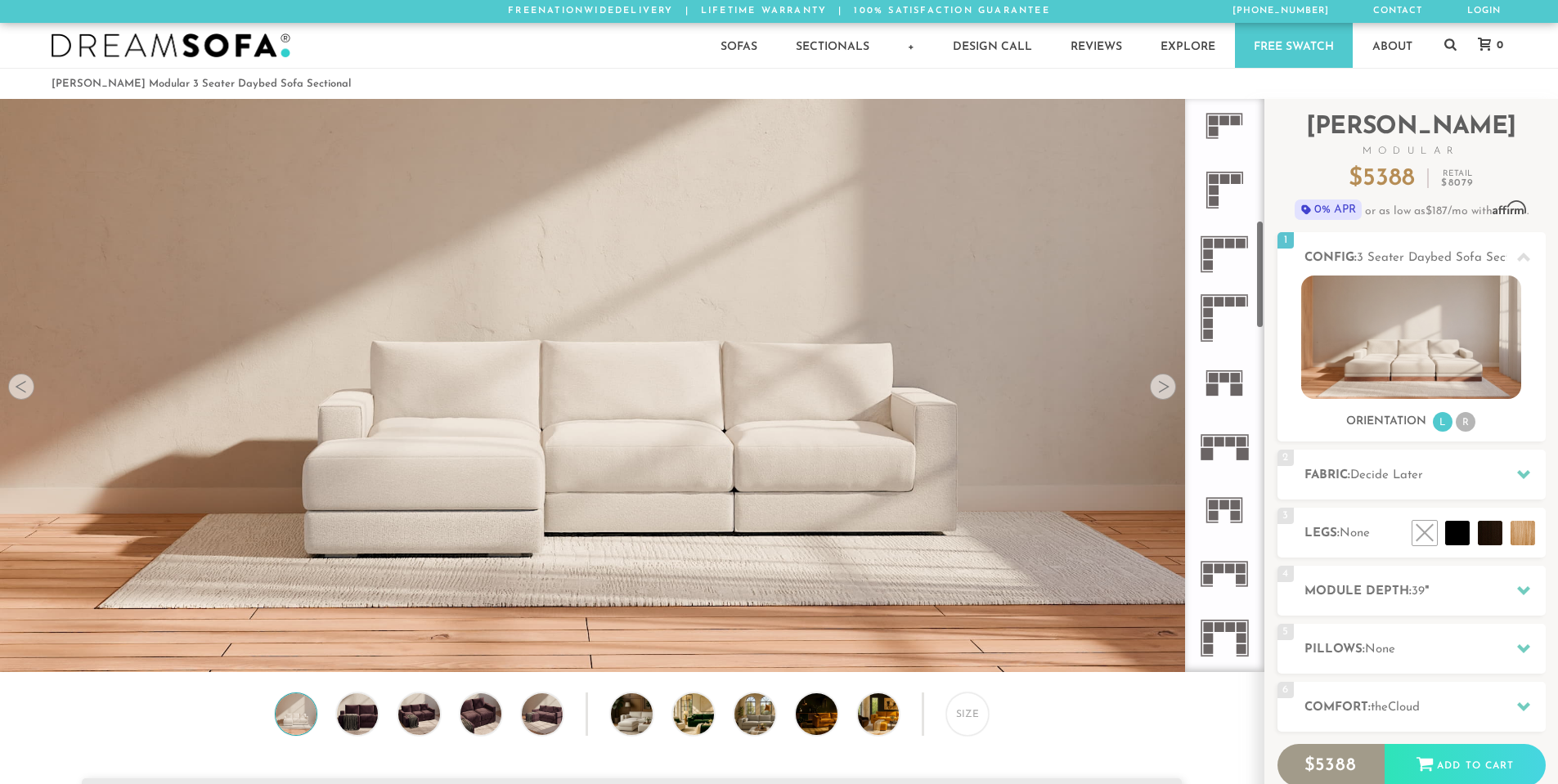
scroll to position [654, 0]
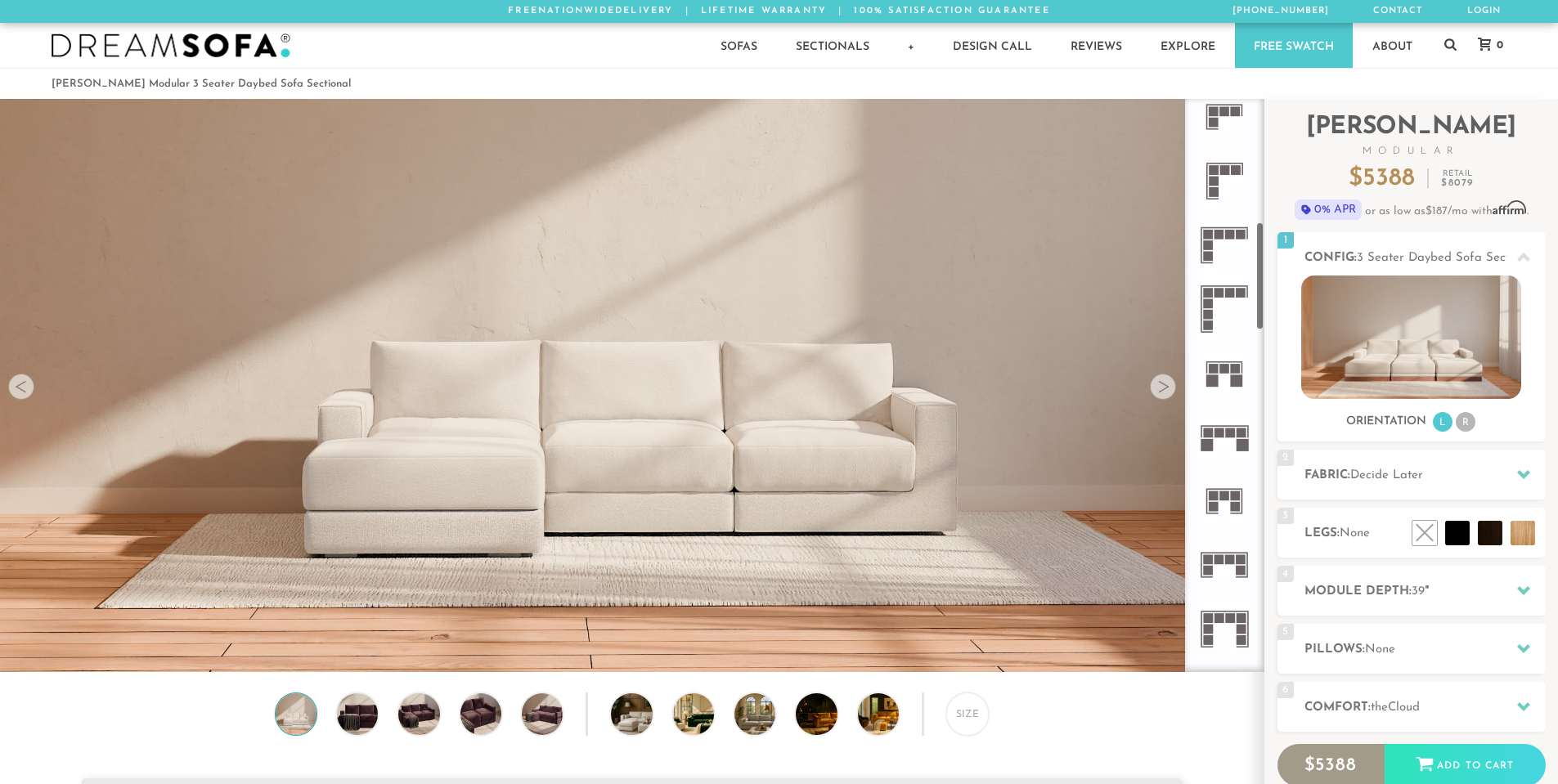
click at [1227, 498] on rect at bounding box center [1225, 495] width 9 height 9
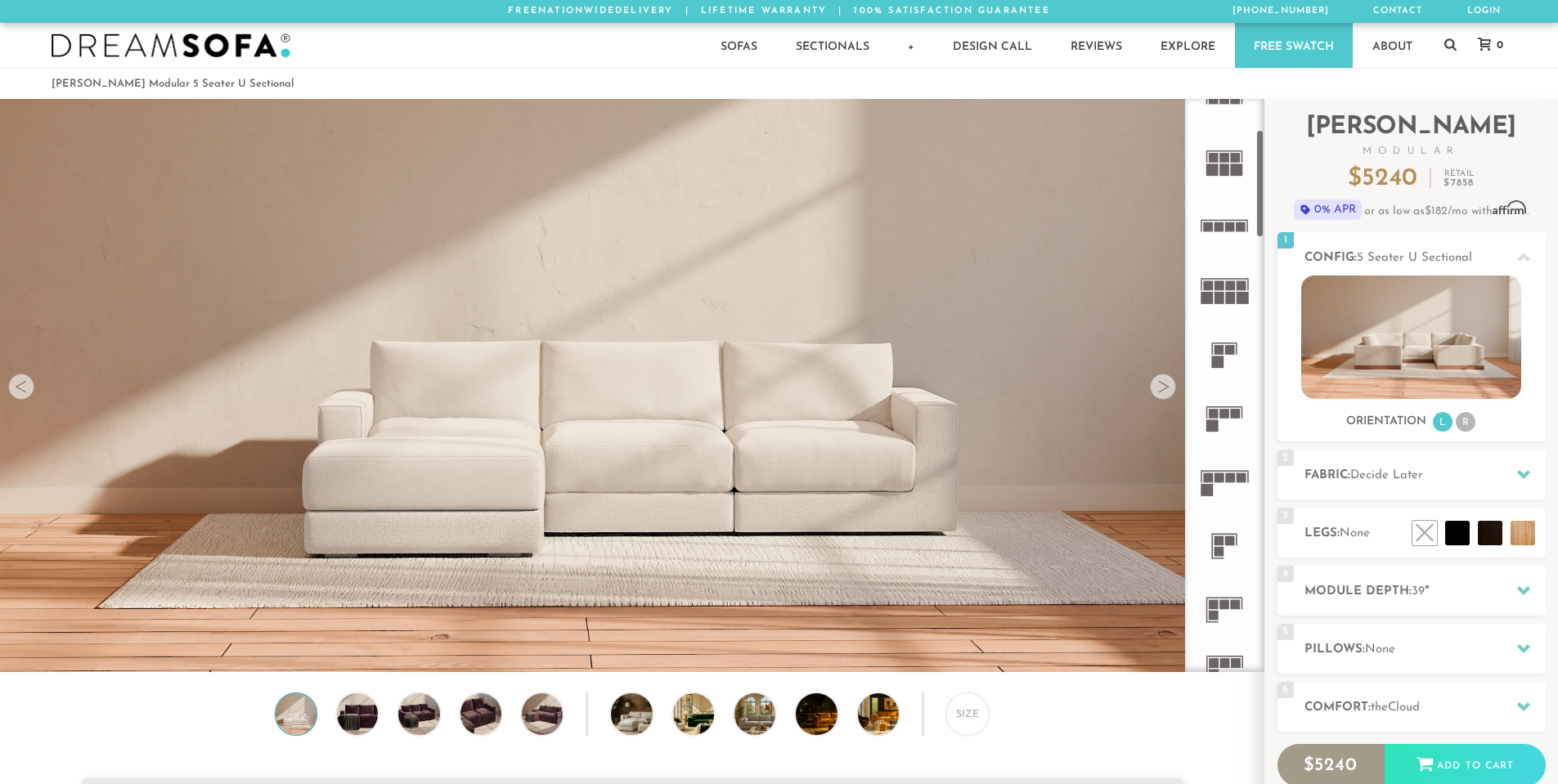
scroll to position [164, 0]
click at [1238, 280] on rect at bounding box center [1241, 284] width 9 height 9
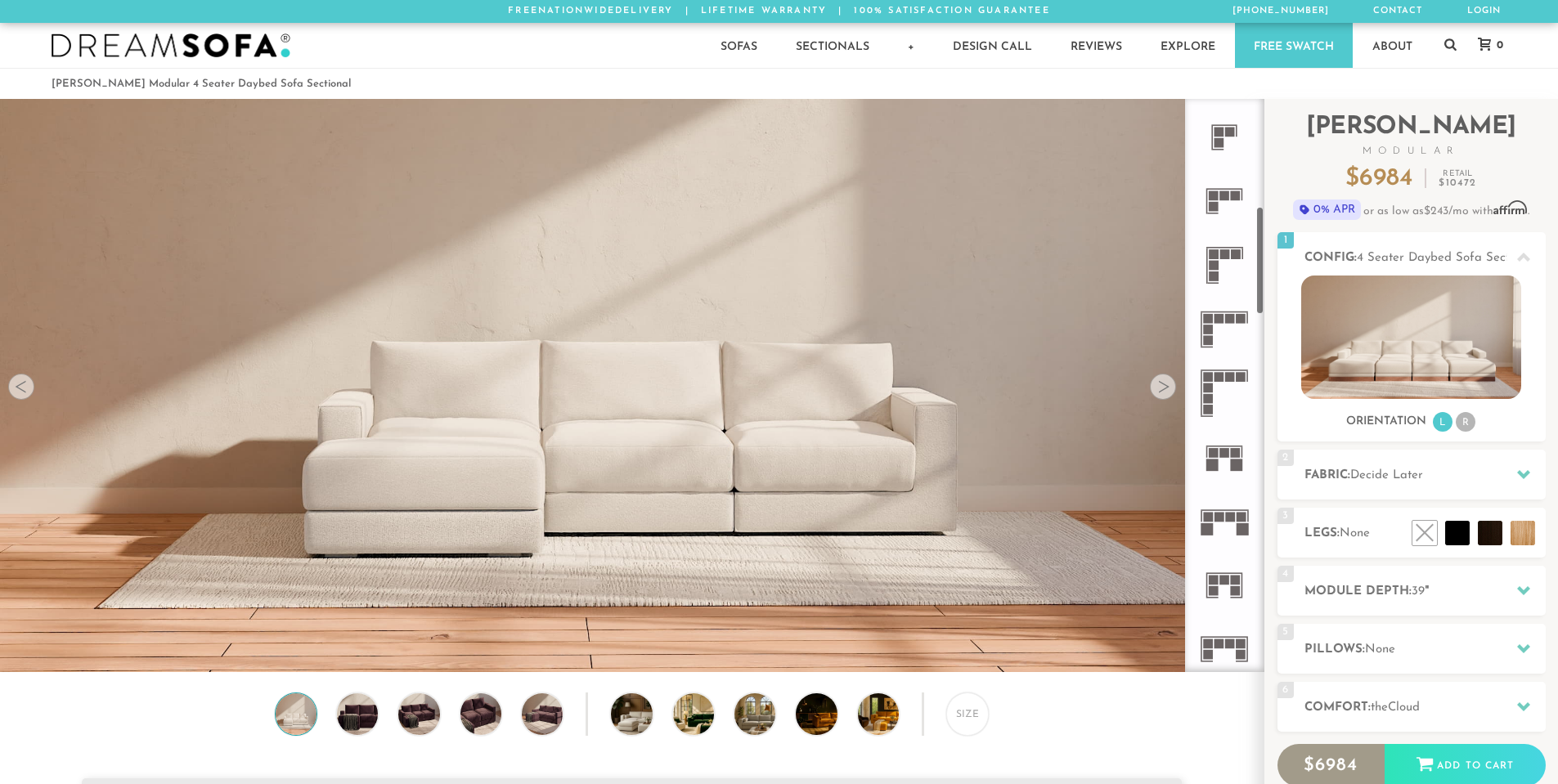
scroll to position [573, 0]
click at [1245, 452] on icon at bounding box center [1224, 453] width 64 height 64
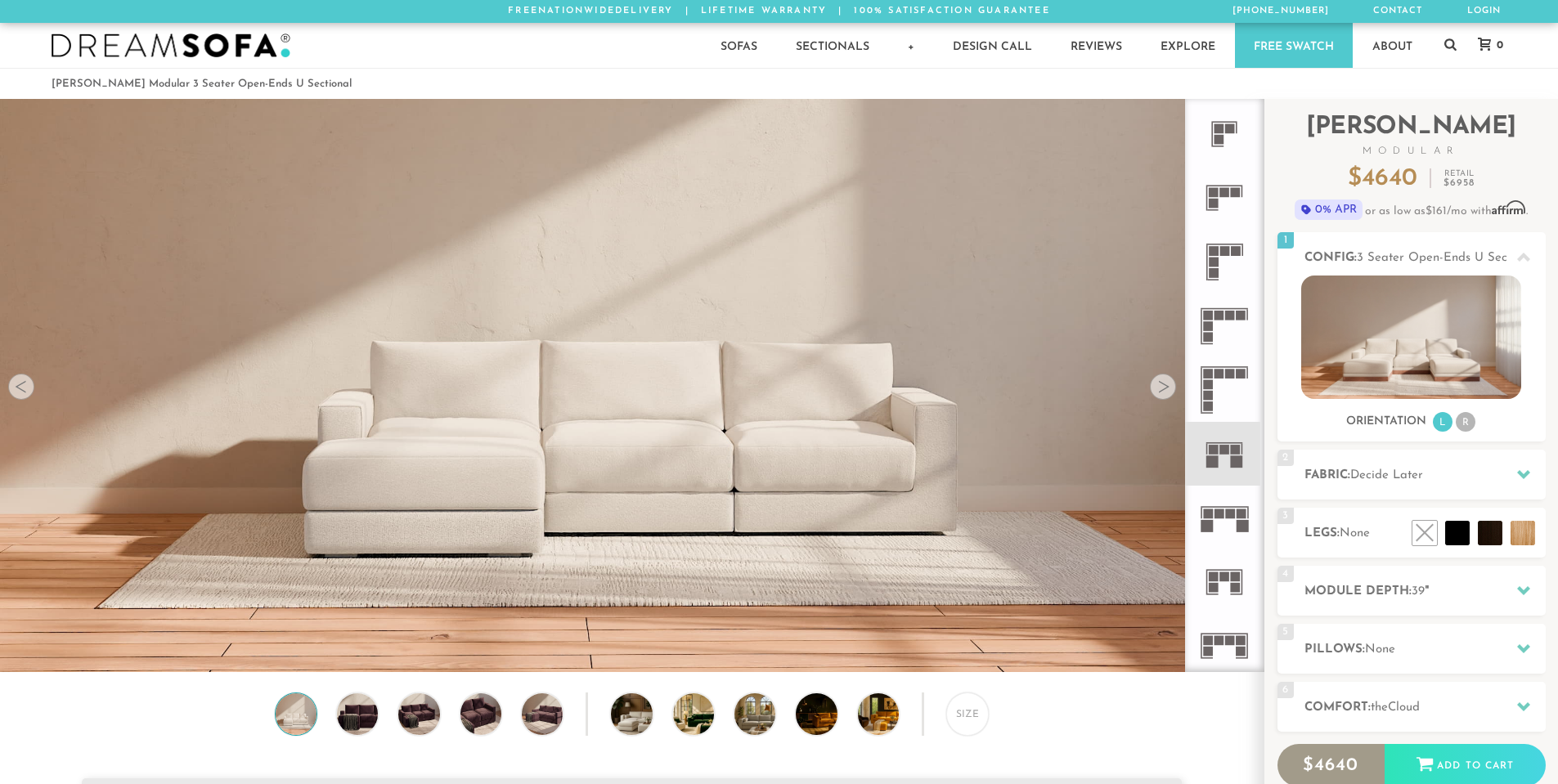
click at [1230, 516] on rect at bounding box center [1230, 514] width 9 height 9
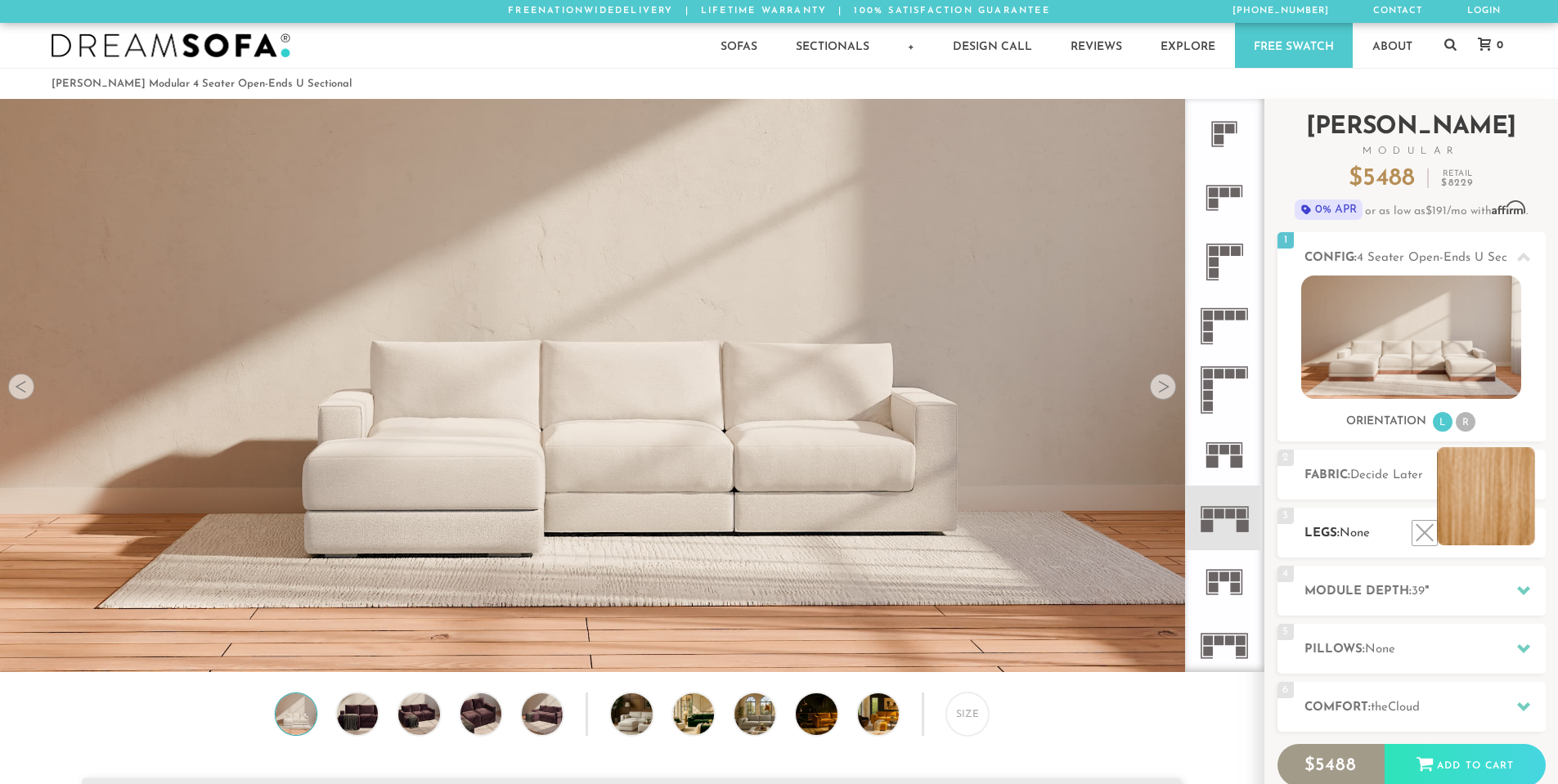
click at [1524, 539] on li at bounding box center [1486, 496] width 98 height 98
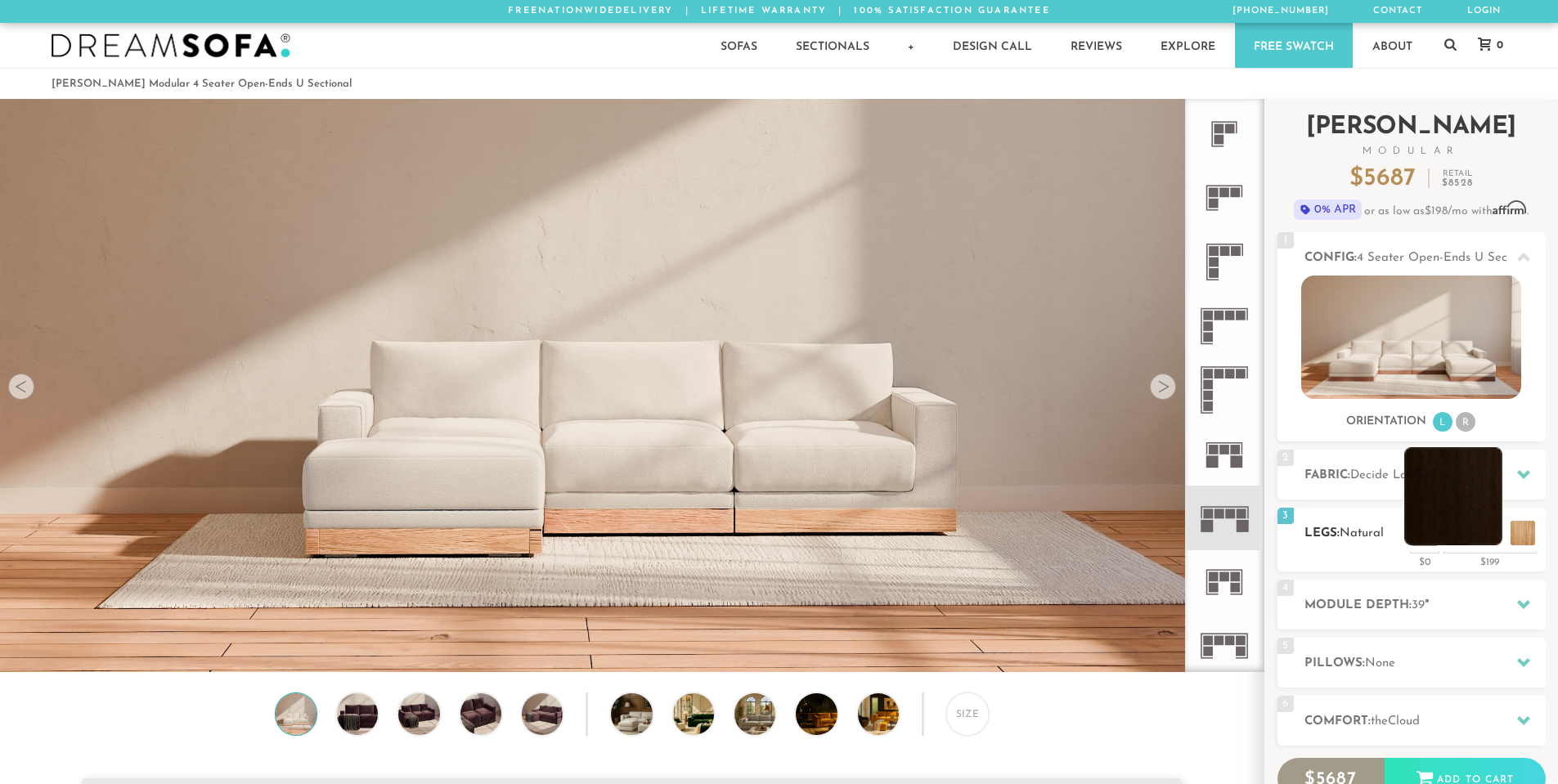
click at [1494, 529] on li at bounding box center [1453, 496] width 98 height 98
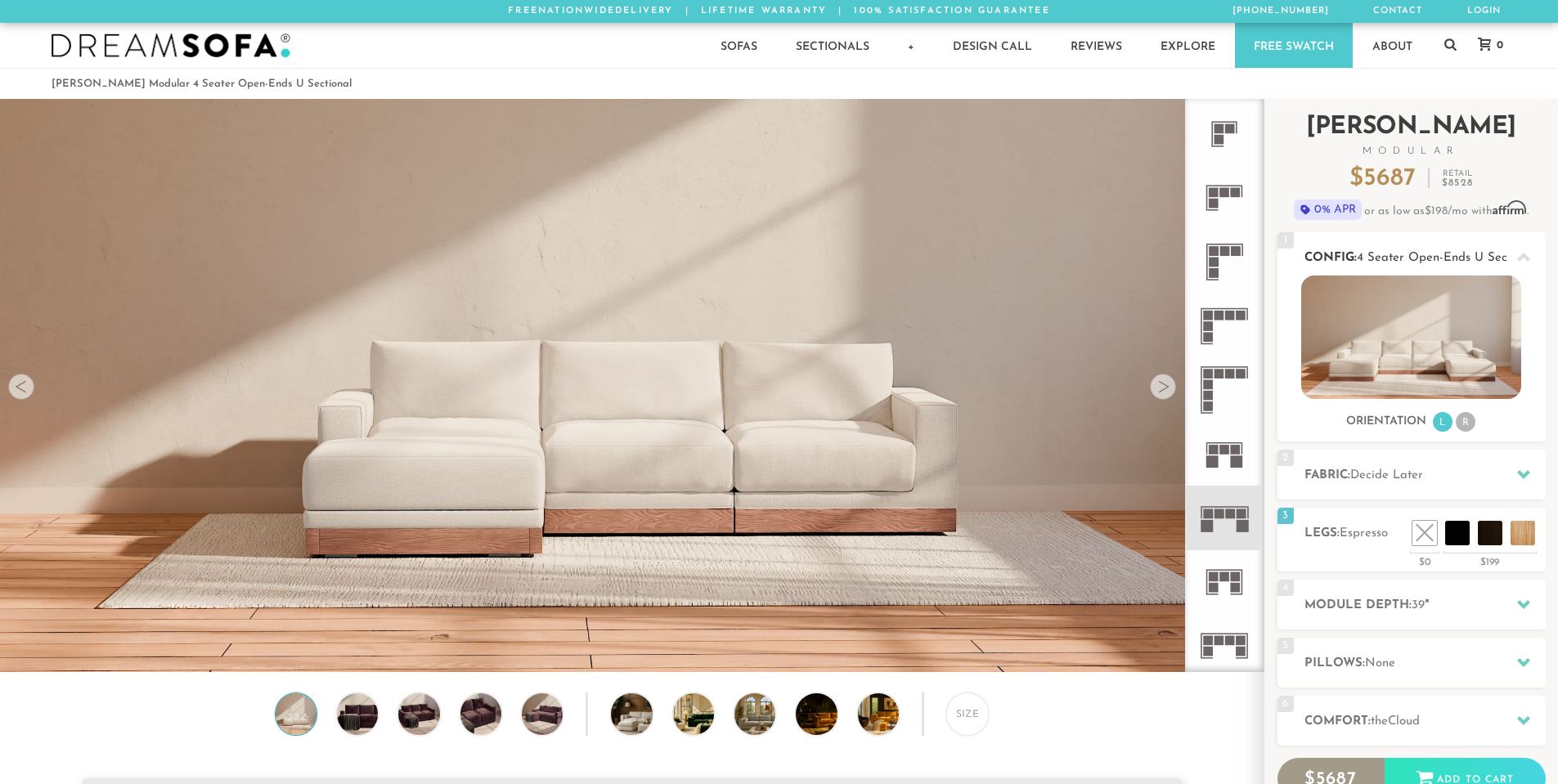
click at [1408, 288] on img at bounding box center [1412, 337] width 220 height 124
click at [1388, 478] on span "Decide Later" at bounding box center [1386, 476] width 73 height 12
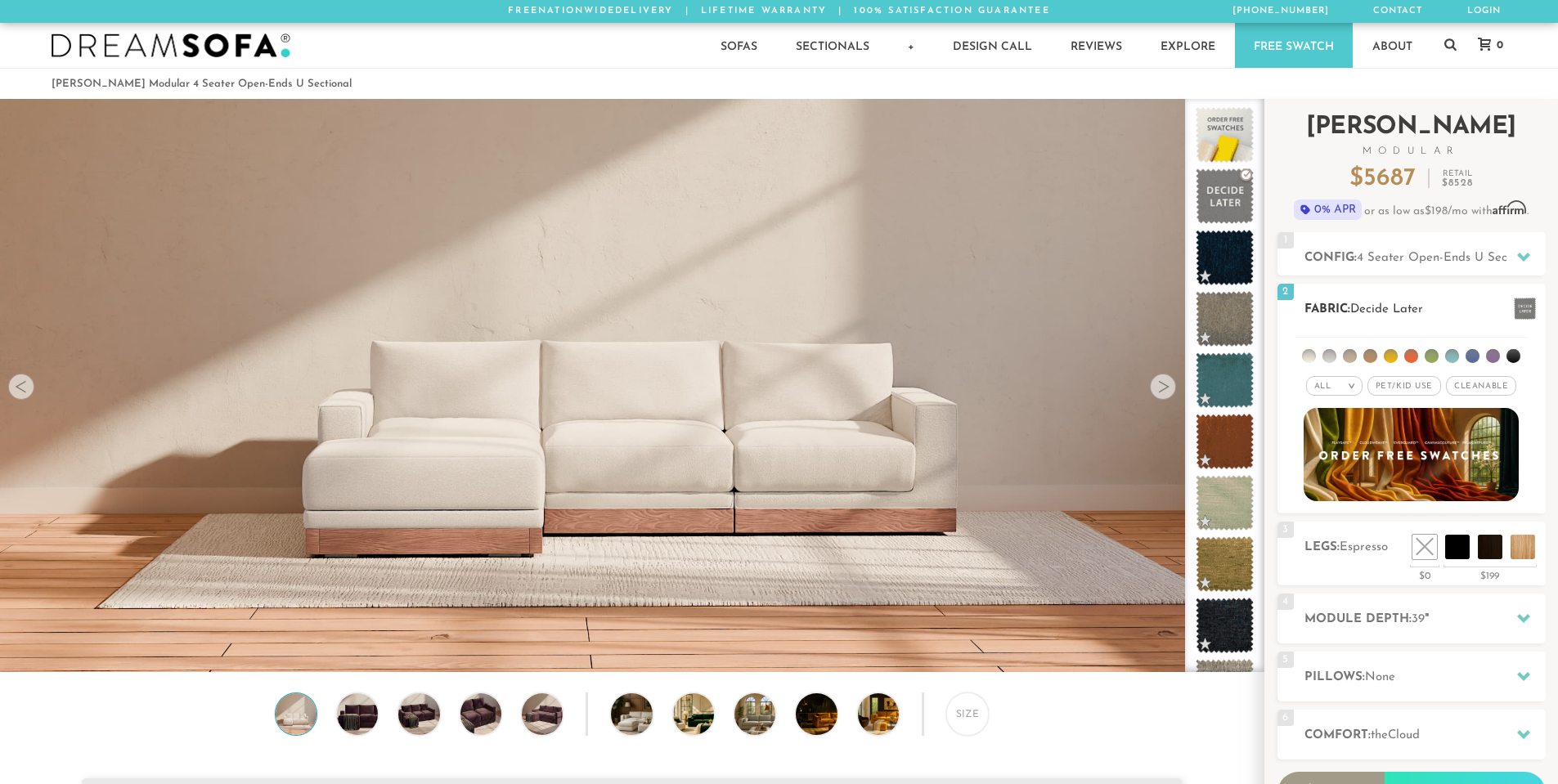
click at [1334, 388] on div "All >" at bounding box center [1334, 386] width 56 height 20
click at [1339, 497] on li "Durable" at bounding box center [1334, 501] width 56 height 23
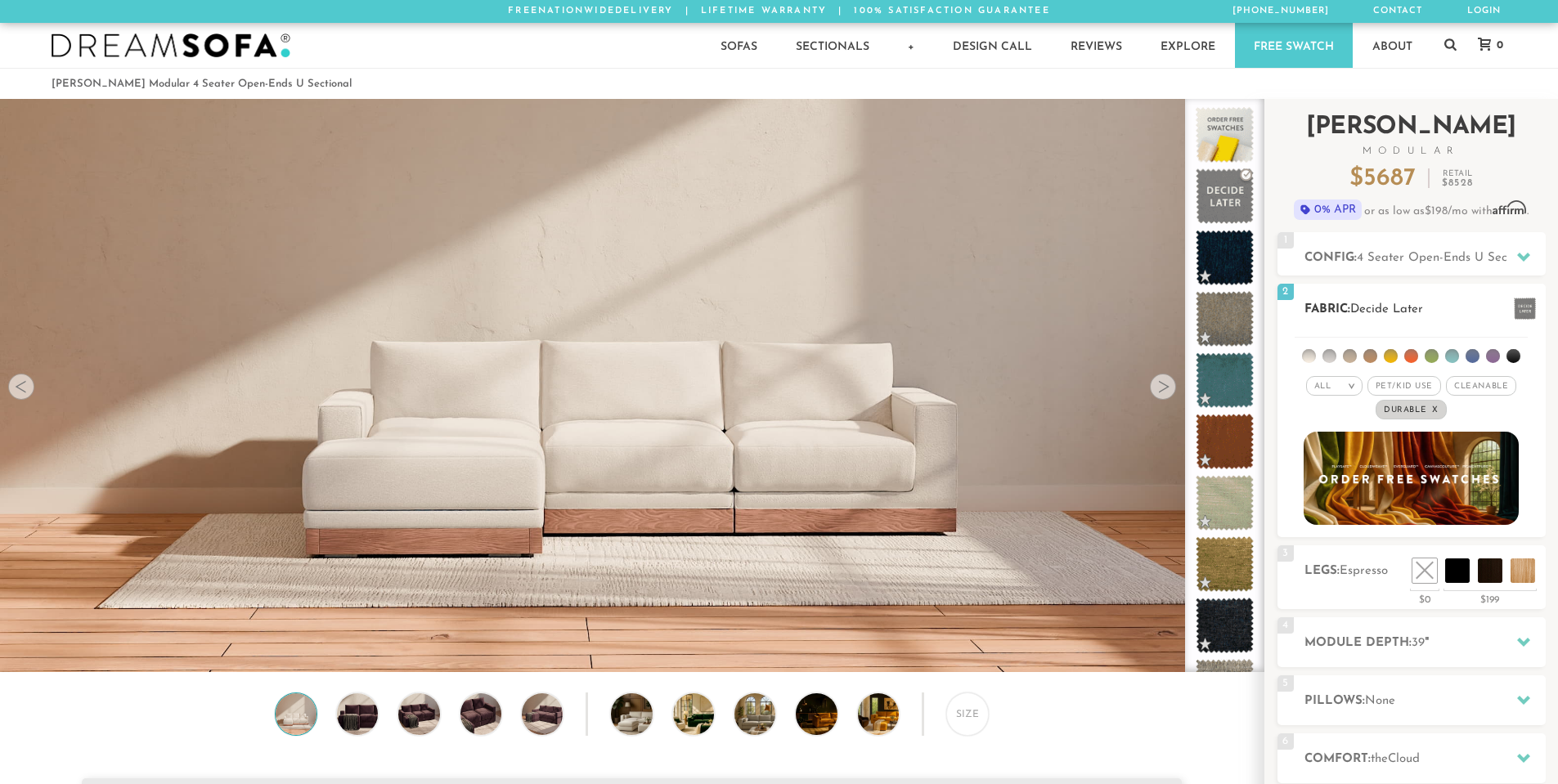
click at [1394, 354] on li at bounding box center [1391, 356] width 14 height 14
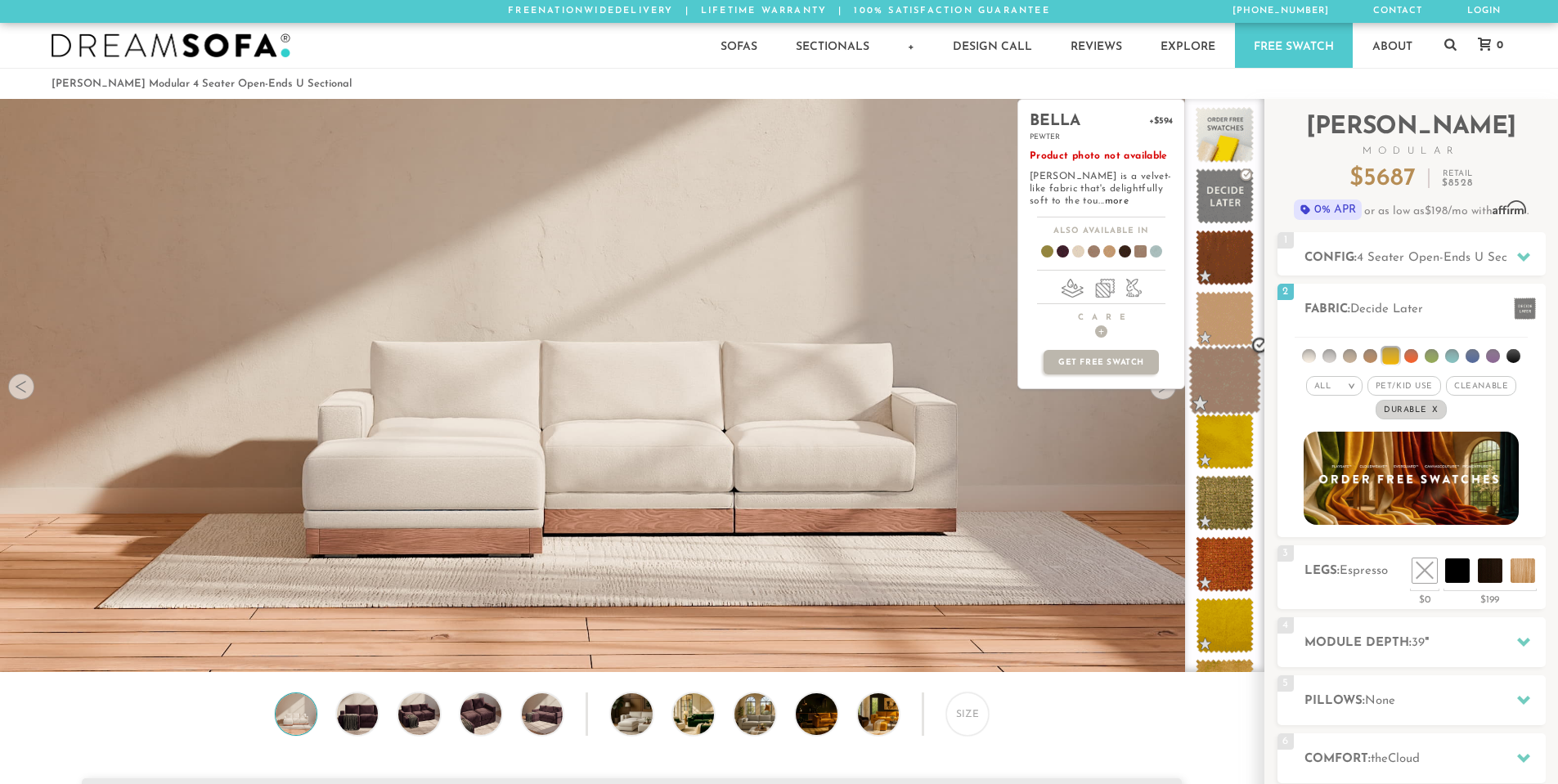
click at [1231, 363] on span at bounding box center [1224, 380] width 73 height 69
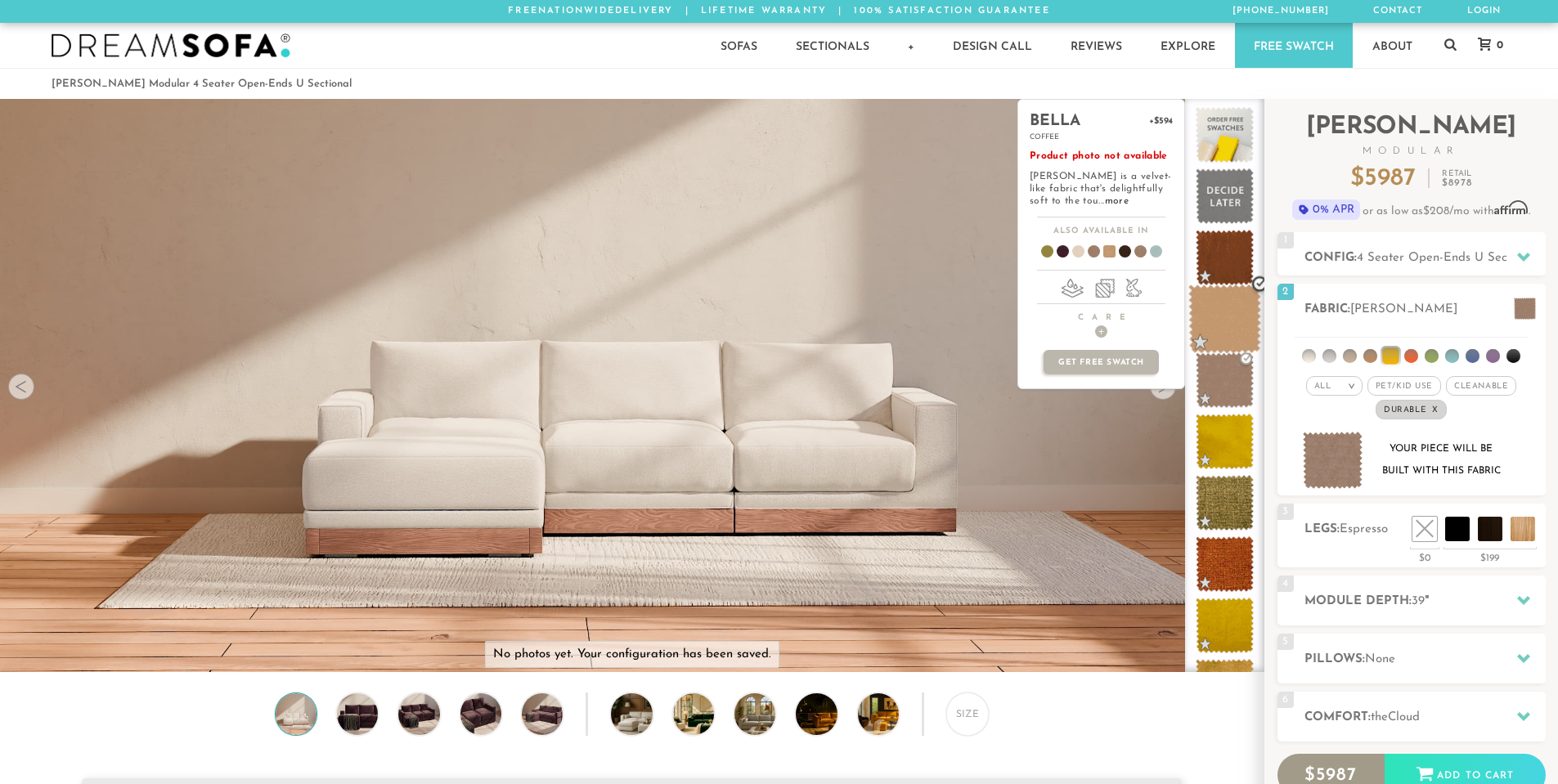
click at [1241, 336] on span at bounding box center [1224, 319] width 73 height 69
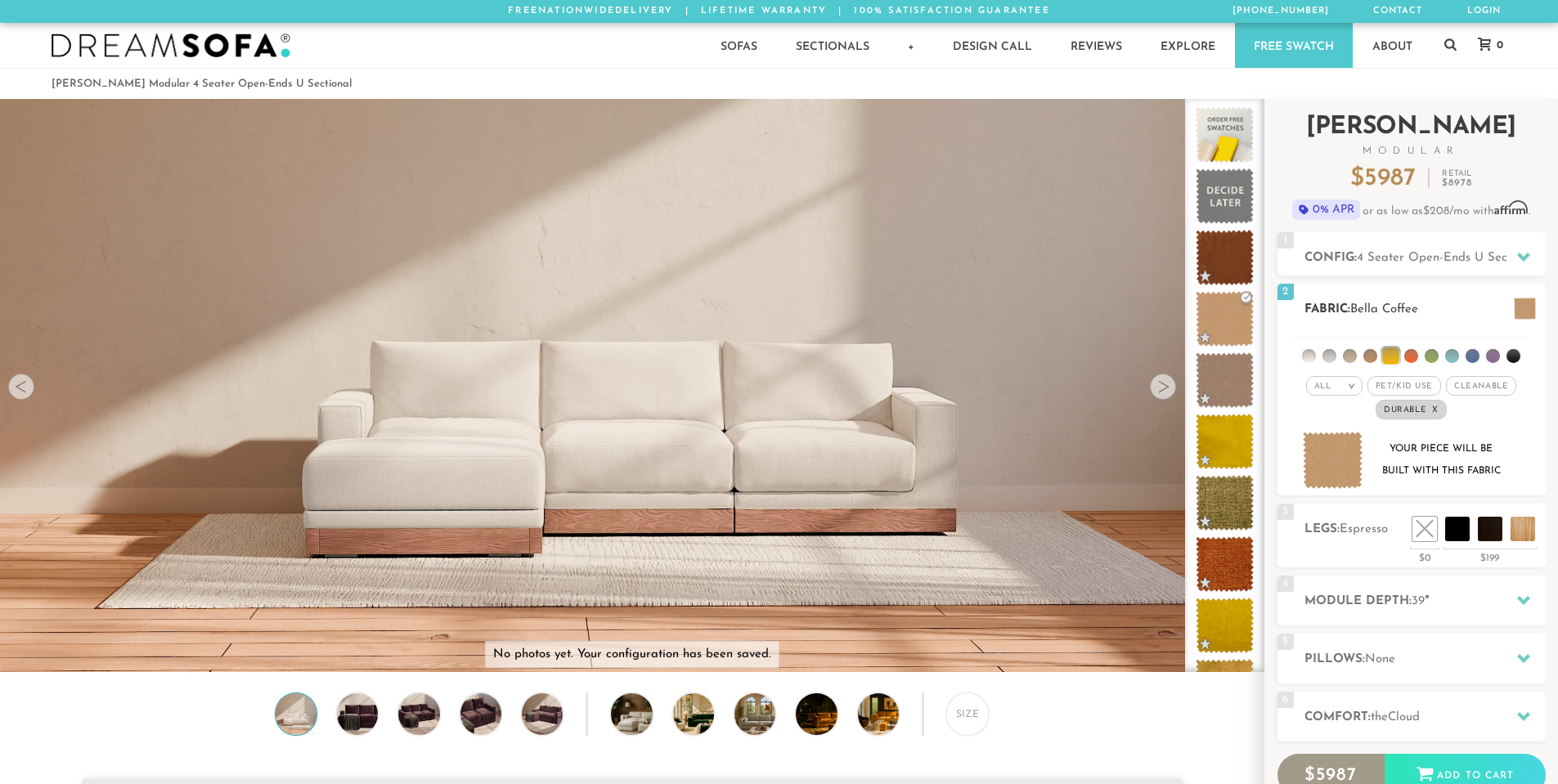
click at [1458, 379] on span "Cleanable x" at bounding box center [1481, 386] width 70 height 20
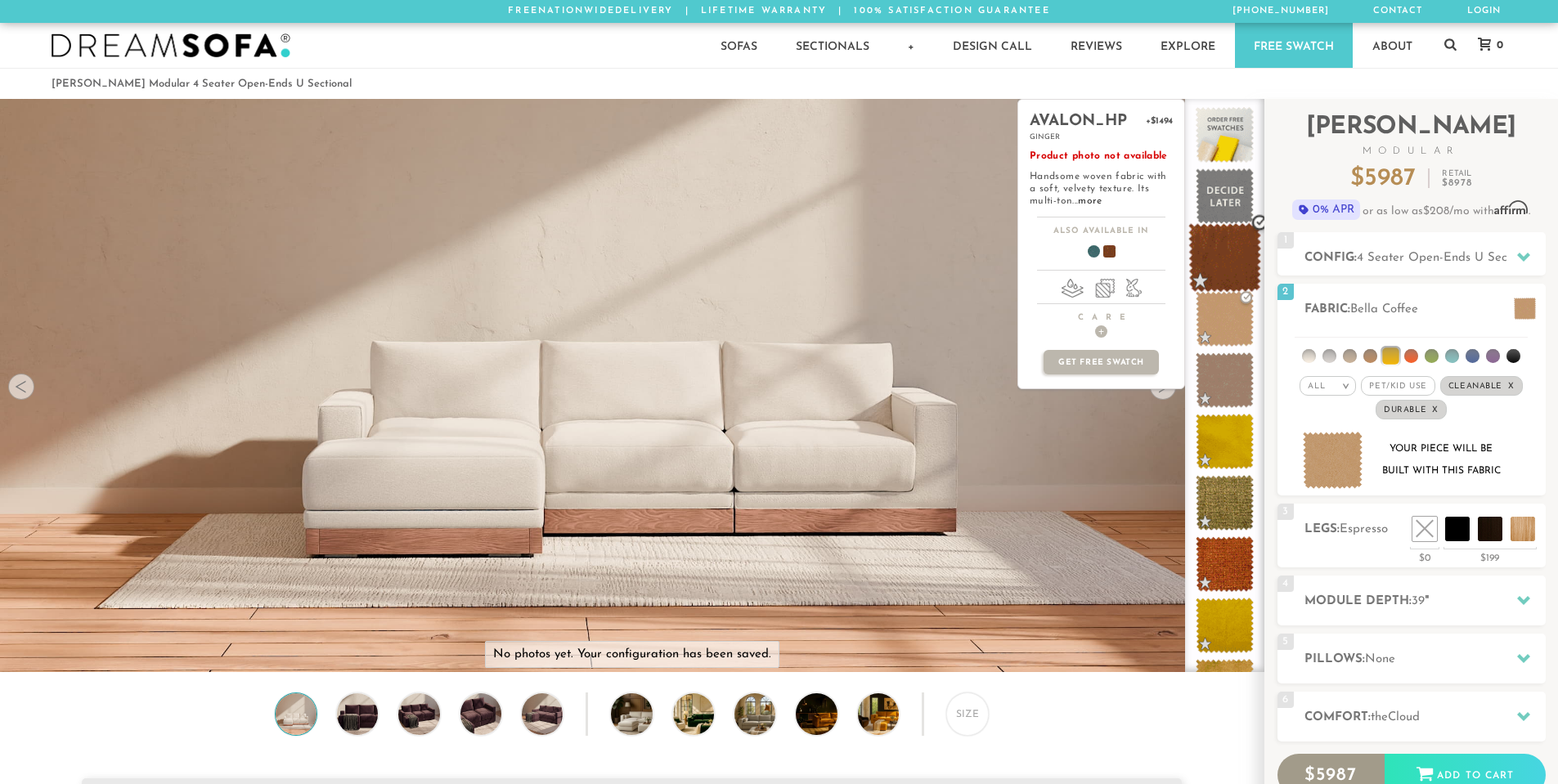
click at [1235, 279] on span at bounding box center [1224, 257] width 73 height 69
